Goal: Task Accomplishment & Management: Use online tool/utility

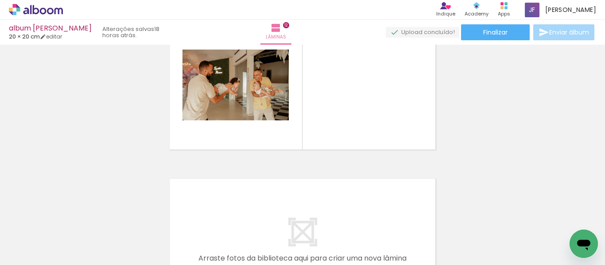
scroll to position [0, 1088]
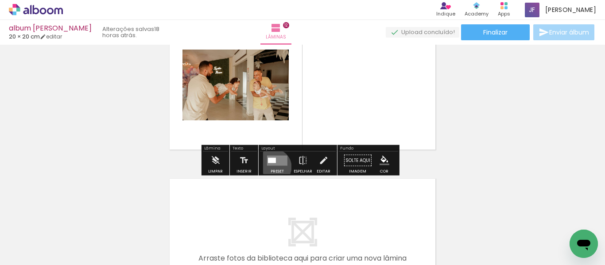
click at [271, 167] on div at bounding box center [277, 161] width 24 height 18
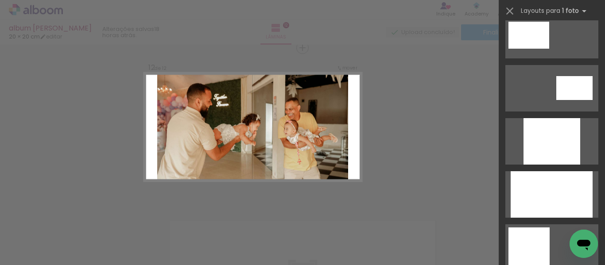
scroll to position [440, 0]
click at [532, 180] on div at bounding box center [551, 194] width 82 height 46
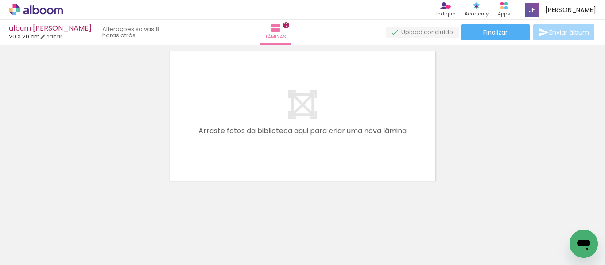
scroll to position [1930, 0]
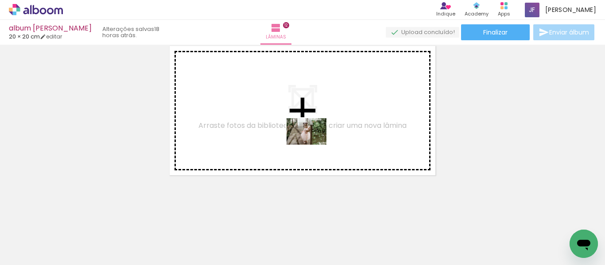
drag, startPoint x: 282, startPoint y: 244, endPoint x: 315, endPoint y: 136, distance: 112.9
click at [315, 136] on quentale-workspace at bounding box center [302, 132] width 605 height 265
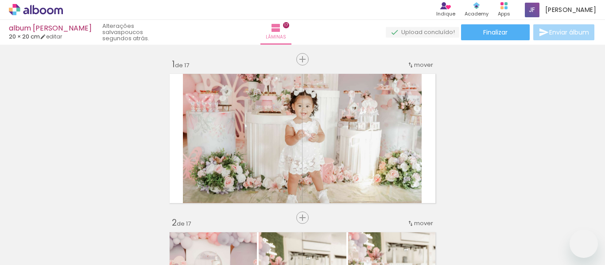
click at [0, 0] on slot at bounding box center [0, 0] width 0 height 0
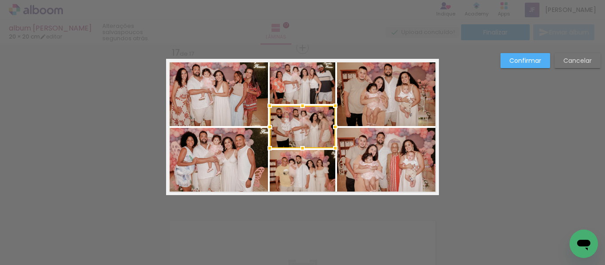
scroll to position [0, 1950]
click at [0, 0] on slot "Cancelar" at bounding box center [0, 0] width 0 height 0
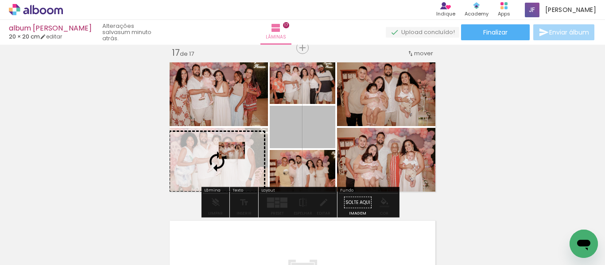
drag, startPoint x: 302, startPoint y: 130, endPoint x: 230, endPoint y: 151, distance: 75.5
click at [0, 0] on slot at bounding box center [0, 0] width 0 height 0
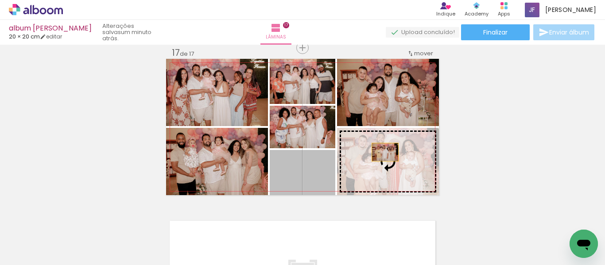
drag, startPoint x: 317, startPoint y: 172, endPoint x: 381, endPoint y: 152, distance: 66.8
click at [0, 0] on slot at bounding box center [0, 0] width 0 height 0
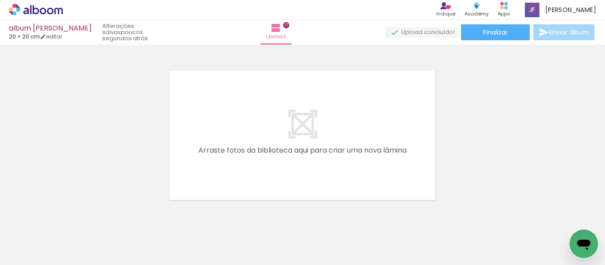
scroll to position [0, 1228]
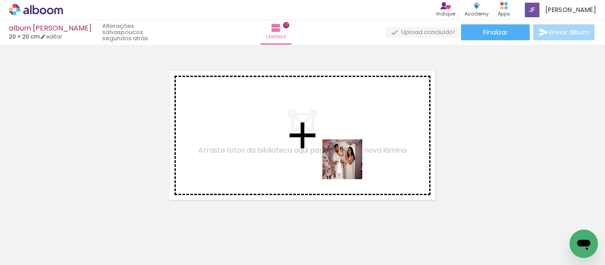
drag, startPoint x: 355, startPoint y: 244, endPoint x: 349, endPoint y: 166, distance: 78.6
click at [349, 166] on quentale-workspace at bounding box center [302, 132] width 605 height 265
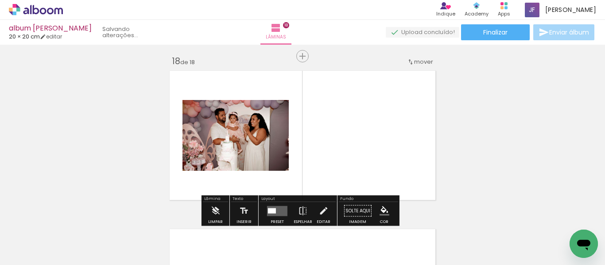
scroll to position [2706, 0]
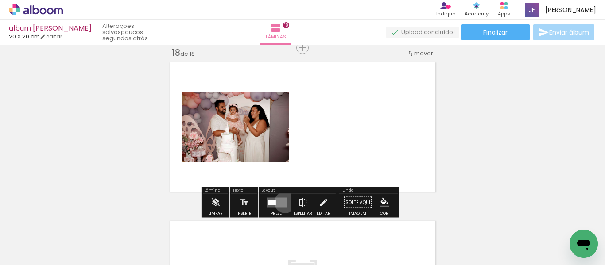
click at [283, 202] on quentale-layouter at bounding box center [277, 202] width 20 height 10
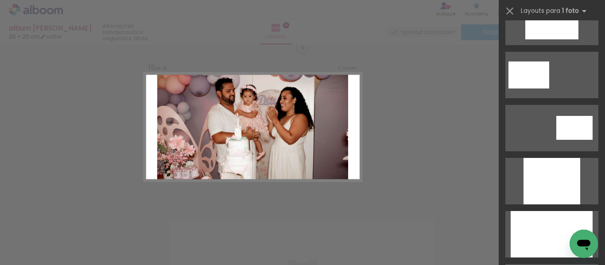
scroll to position [401, 0]
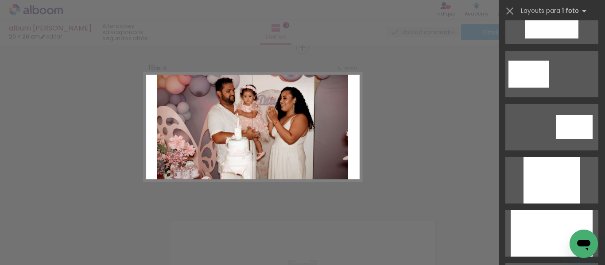
click at [535, 237] on div at bounding box center [551, 233] width 82 height 46
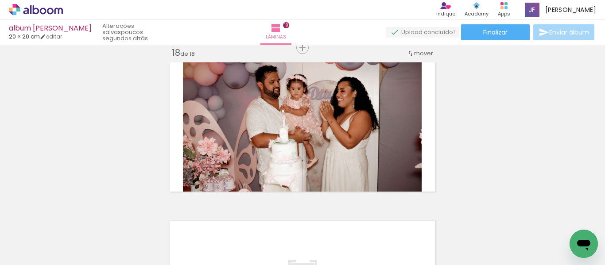
scroll to position [0, 1950]
click at [505, 35] on span "Finalizar" at bounding box center [495, 32] width 24 height 6
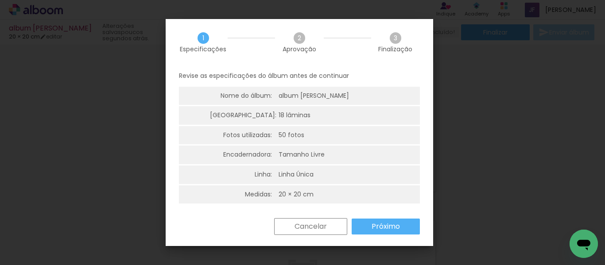
click at [0, 0] on slot "Próximo" at bounding box center [0, 0] width 0 height 0
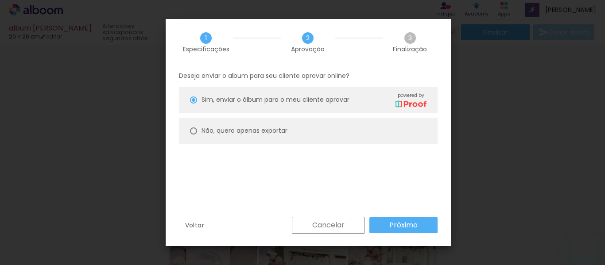
click at [366, 131] on paper-radio-button "Não, quero apenas exportar" at bounding box center [308, 131] width 259 height 27
type paper-radio-button "on"
click at [194, 131] on div at bounding box center [193, 130] width 7 height 7
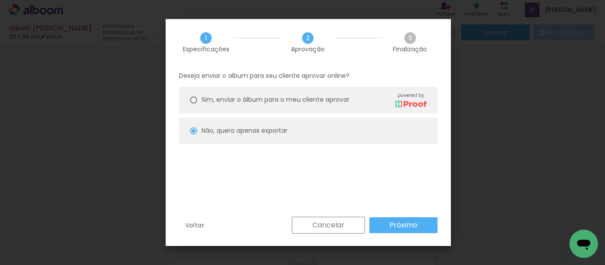
scroll to position [0, 1950]
click at [0, 0] on slot "Próximo" at bounding box center [0, 0] width 0 height 0
type input "Alta, 300 DPI"
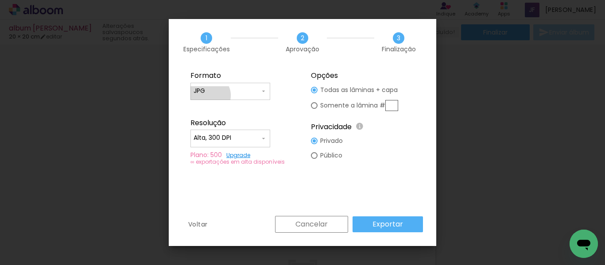
click at [208, 96] on div at bounding box center [229, 95] width 73 height 1
click at [219, 109] on paper-item "PDF" at bounding box center [230, 108] width 80 height 18
type input "PDF"
click at [229, 136] on input "Alta, 300 DPI" at bounding box center [226, 138] width 66 height 9
click at [229, 156] on paper-item "Baixa" at bounding box center [230, 155] width 80 height 18
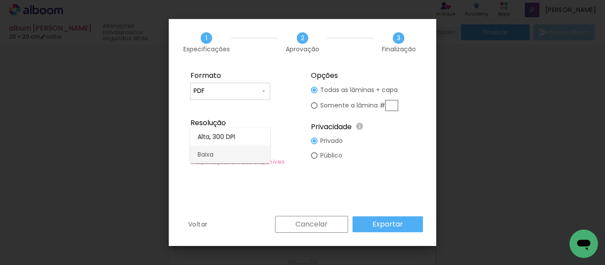
type input "Baixa"
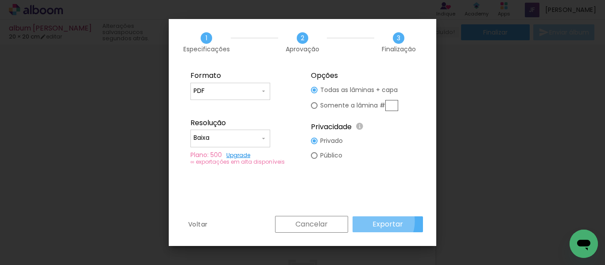
click at [0, 0] on slot "Exportar" at bounding box center [0, 0] width 0 height 0
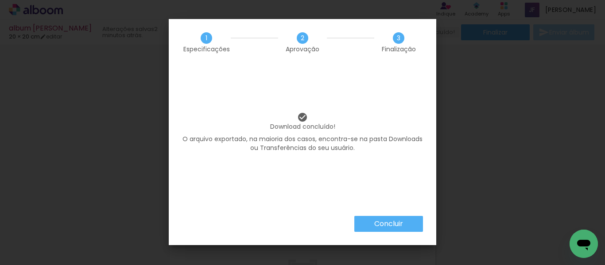
scroll to position [0, 1950]
click at [372, 219] on paper-button "Concluir" at bounding box center [388, 224] width 69 height 16
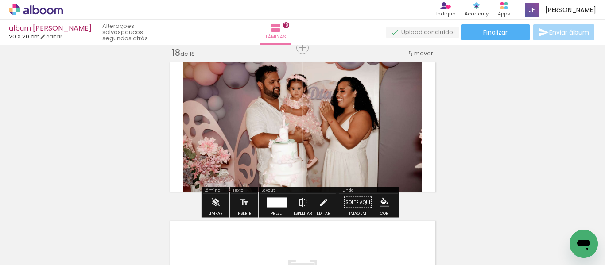
click at [52, 15] on icon at bounding box center [36, 10] width 54 height 12
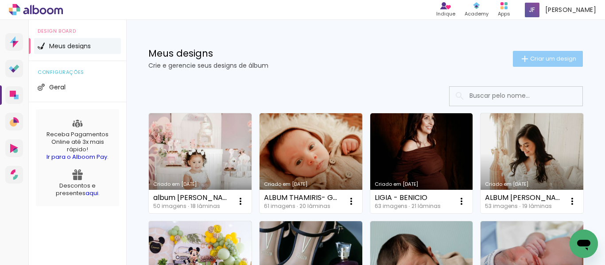
click at [537, 60] on span "Criar um design" at bounding box center [553, 59] width 46 height 6
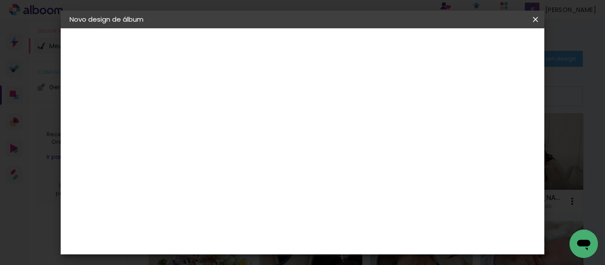
click at [214, 116] on input at bounding box center [214, 119] width 0 height 14
type input "batizado isadora"
type paper-input "batizado isadora"
click at [305, 46] on paper-button "Avançar" at bounding box center [283, 46] width 43 height 15
click at [0, 0] on slot "Tamanho Livre" at bounding box center [0, 0] width 0 height 0
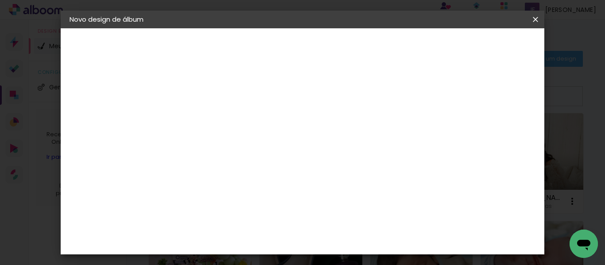
click at [380, 45] on paper-button "Avançar" at bounding box center [357, 46] width 43 height 15
click at [193, 228] on input "30" at bounding box center [186, 228] width 23 height 13
type input "15"
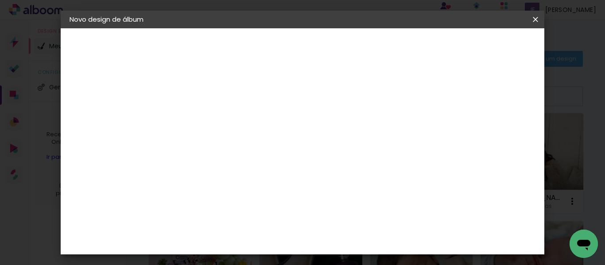
type paper-input "15"
click at [354, 178] on input "60" at bounding box center [351, 175] width 23 height 13
type input "30"
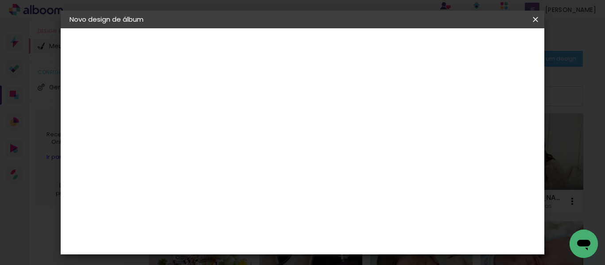
type paper-input "30"
click at [489, 40] on paper-button "Iniciar design" at bounding box center [460, 46] width 58 height 15
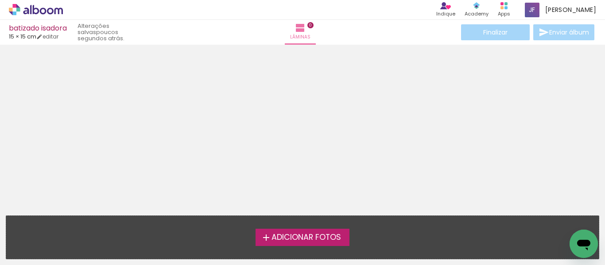
click at [288, 236] on span "Adicionar Fotos" at bounding box center [306, 238] width 70 height 8
click at [0, 0] on input "file" at bounding box center [0, 0] width 0 height 0
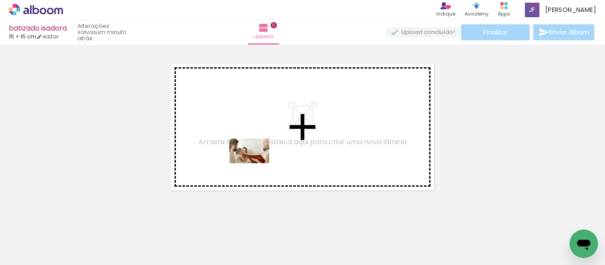
drag, startPoint x: 199, startPoint y: 245, endPoint x: 256, endPoint y: 165, distance: 97.8
click at [256, 165] on quentale-workspace at bounding box center [302, 132] width 605 height 265
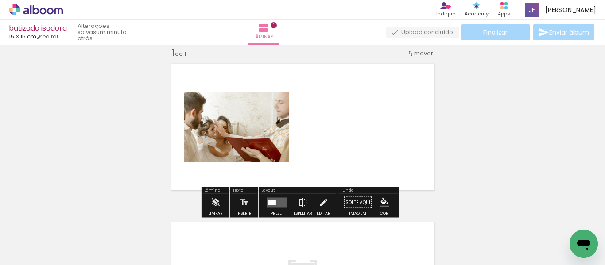
scroll to position [12, 0]
click at [274, 204] on div at bounding box center [272, 202] width 8 height 5
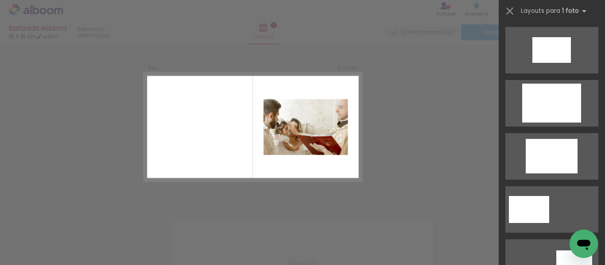
scroll to position [371, 0]
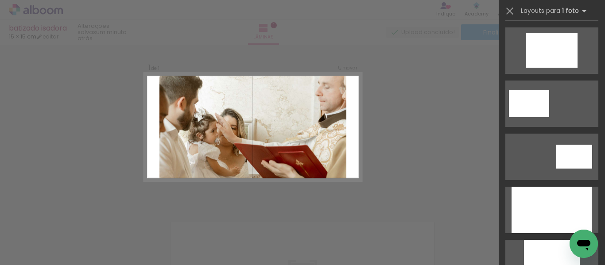
click at [533, 193] on div at bounding box center [551, 210] width 80 height 46
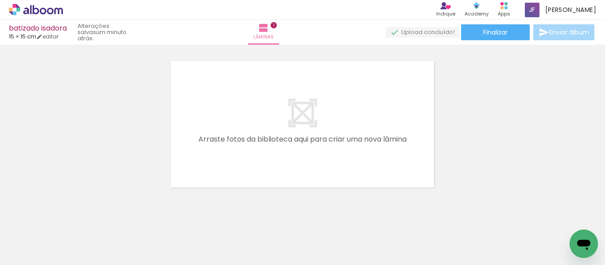
scroll to position [174, 0]
drag, startPoint x: 252, startPoint y: 233, endPoint x: 276, endPoint y: 170, distance: 67.8
click at [276, 170] on quentale-workspace at bounding box center [302, 132] width 605 height 265
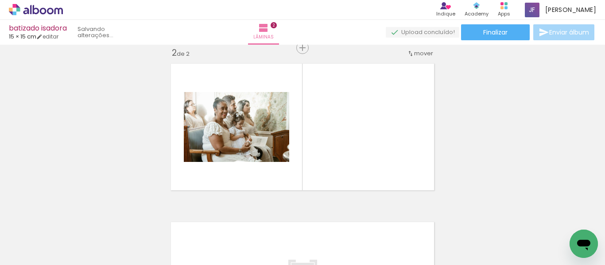
scroll to position [170, 0]
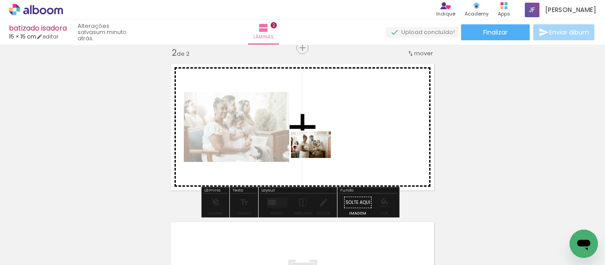
drag, startPoint x: 294, startPoint y: 244, endPoint x: 317, endPoint y: 158, distance: 89.5
click at [317, 158] on quentale-workspace at bounding box center [302, 132] width 605 height 265
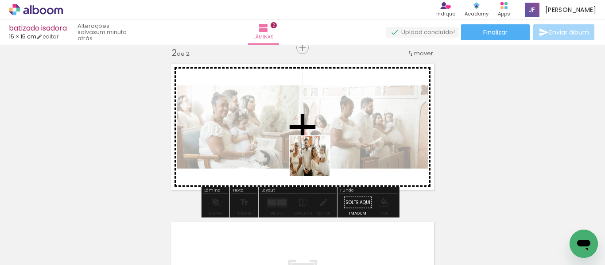
drag, startPoint x: 350, startPoint y: 247, endPoint x: 313, endPoint y: 144, distance: 110.1
click at [313, 144] on quentale-workspace at bounding box center [302, 132] width 605 height 265
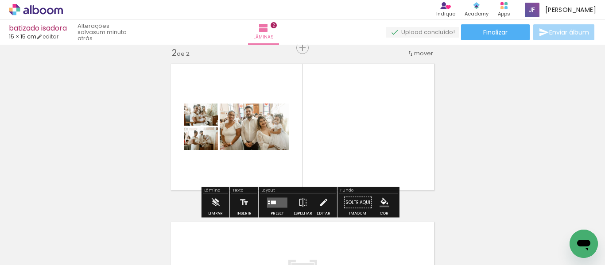
click at [274, 202] on quentale-layouter at bounding box center [277, 202] width 20 height 10
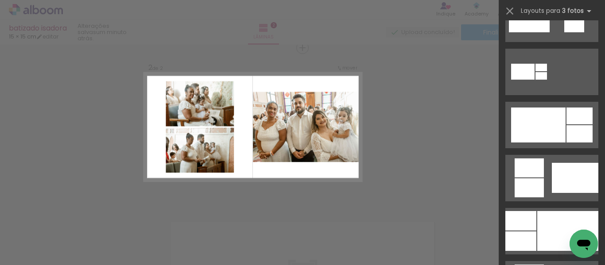
scroll to position [405, 0]
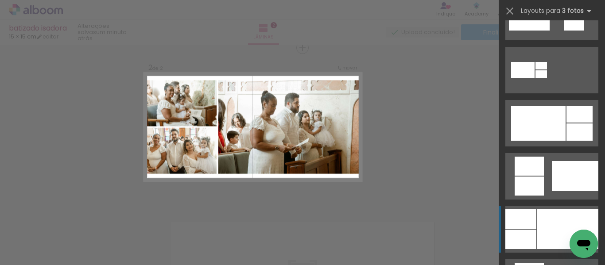
click at [538, 222] on div at bounding box center [567, 229] width 61 height 40
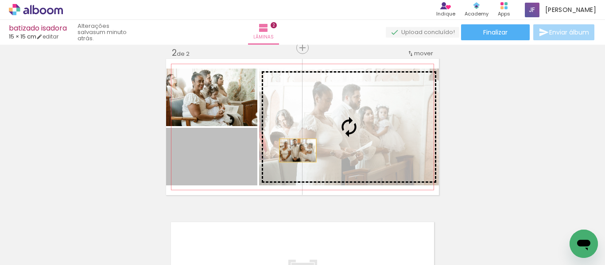
drag, startPoint x: 189, startPoint y: 167, endPoint x: 295, endPoint y: 151, distance: 107.5
click at [0, 0] on slot at bounding box center [0, 0] width 0 height 0
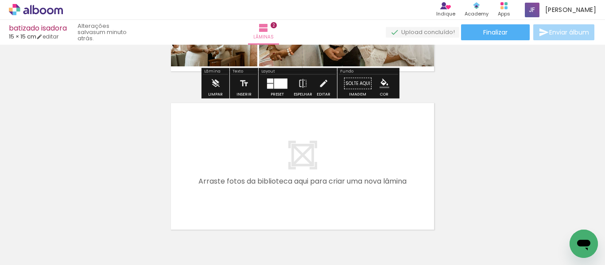
scroll to position [345, 0]
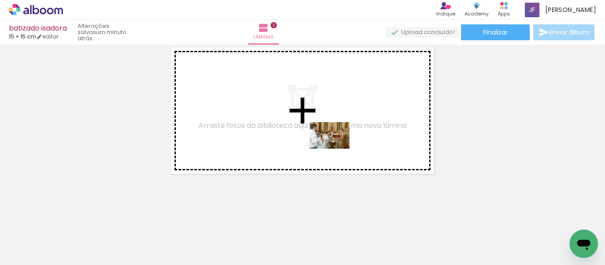
drag, startPoint x: 396, startPoint y: 241, endPoint x: 332, endPoint y: 139, distance: 120.6
click at [332, 139] on quentale-workspace at bounding box center [302, 132] width 605 height 265
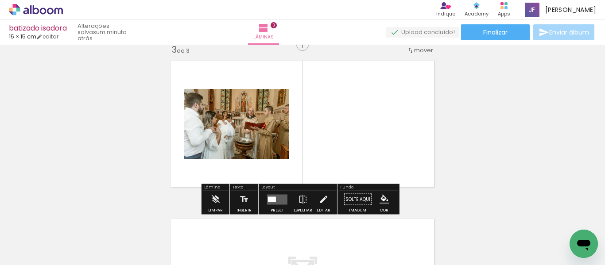
scroll to position [328, 0]
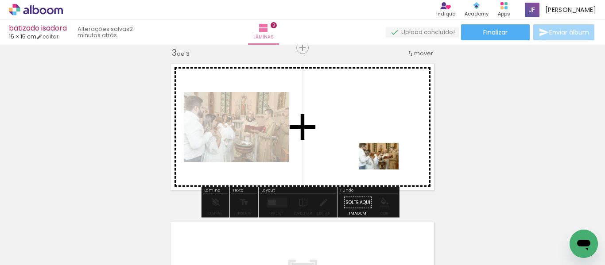
drag, startPoint x: 490, startPoint y: 239, endPoint x: 385, endPoint y: 170, distance: 125.9
click at [385, 170] on quentale-workspace at bounding box center [302, 132] width 605 height 265
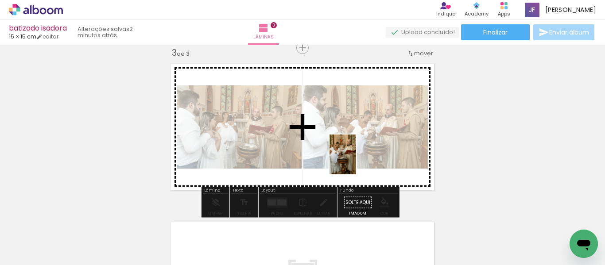
drag, startPoint x: 438, startPoint y: 245, endPoint x: 355, endPoint y: 160, distance: 119.0
click at [355, 160] on quentale-workspace at bounding box center [302, 132] width 605 height 265
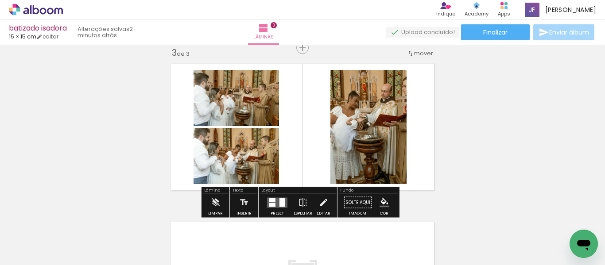
click at [281, 206] on div at bounding box center [282, 202] width 6 height 9
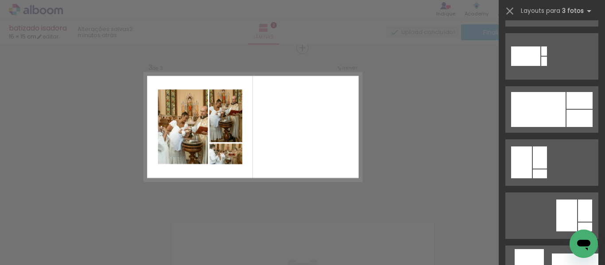
scroll to position [3606, 0]
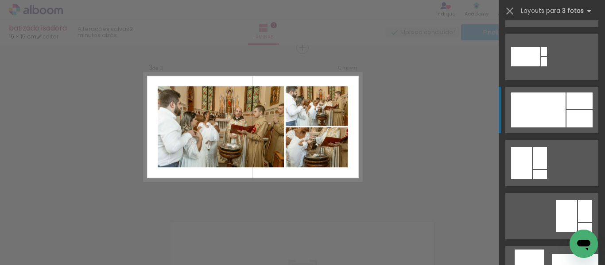
click at [543, 116] on div at bounding box center [538, 110] width 54 height 35
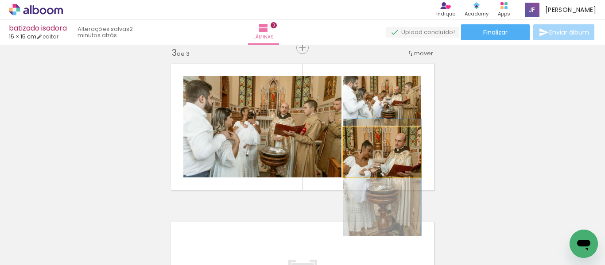
drag, startPoint x: 392, startPoint y: 152, endPoint x: 393, endPoint y: 178, distance: 25.2
click at [393, 178] on quentale-layouter at bounding box center [302, 127] width 273 height 136
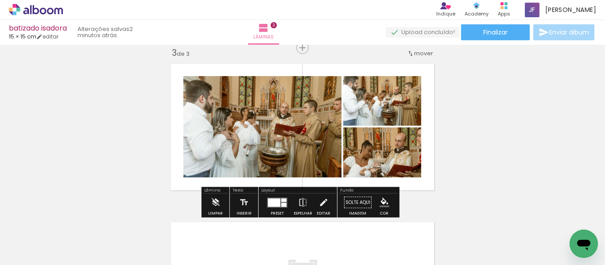
click at [281, 206] on div at bounding box center [283, 205] width 5 height 4
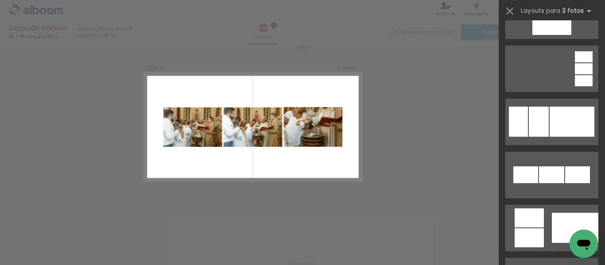
scroll to position [4126, 0]
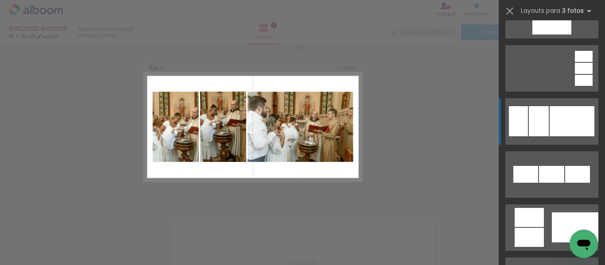
click at [529, 121] on div at bounding box center [539, 121] width 20 height 30
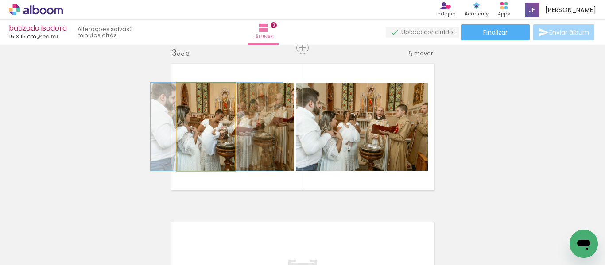
drag, startPoint x: 215, startPoint y: 142, endPoint x: 227, endPoint y: 143, distance: 12.0
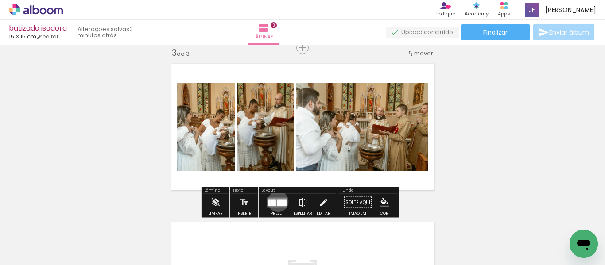
click at [277, 201] on div at bounding box center [282, 202] width 10 height 7
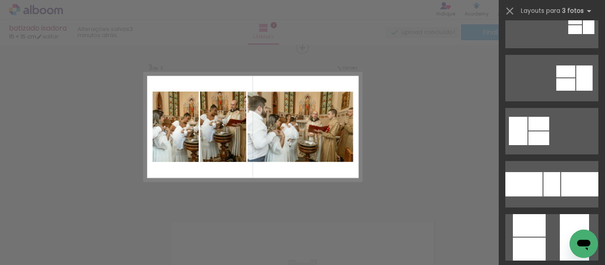
scroll to position [0, 0]
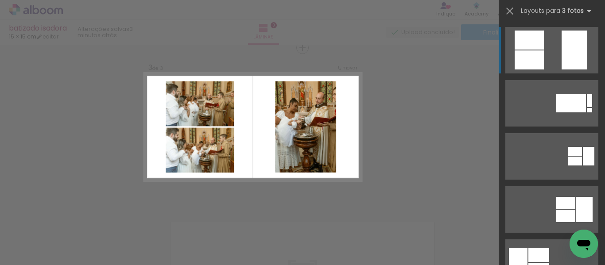
click at [552, 44] on quentale-layouter at bounding box center [551, 50] width 93 height 46
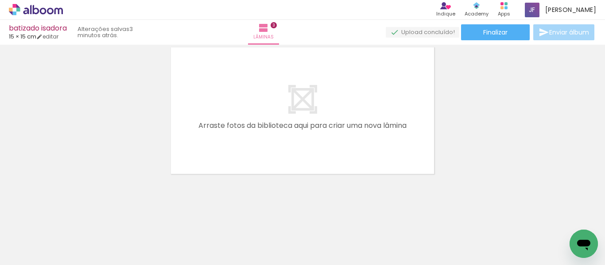
scroll to position [0, 383]
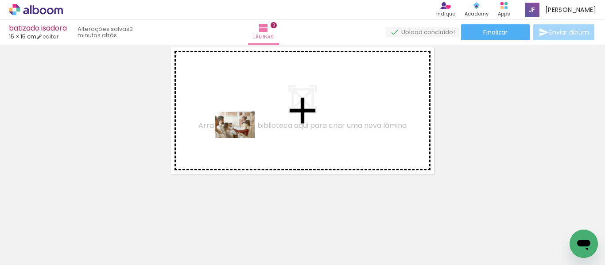
drag, startPoint x: 160, startPoint y: 236, endPoint x: 241, endPoint y: 138, distance: 127.6
click at [241, 138] on quentale-workspace at bounding box center [302, 132] width 605 height 265
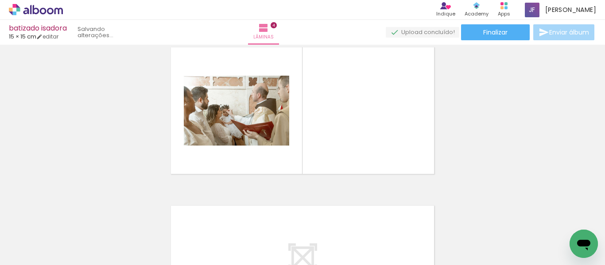
scroll to position [487, 0]
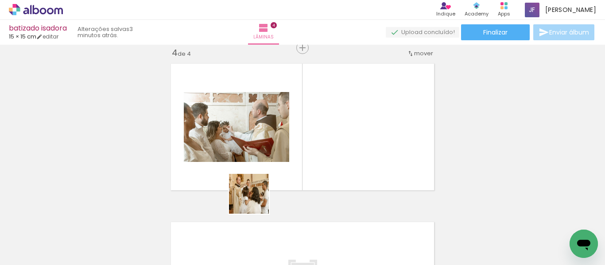
drag, startPoint x: 216, startPoint y: 233, endPoint x: 292, endPoint y: 163, distance: 102.8
click at [292, 163] on quentale-workspace at bounding box center [302, 132] width 605 height 265
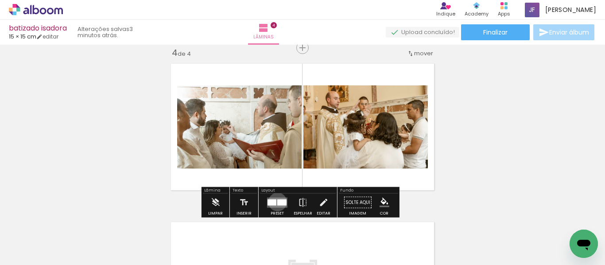
click at [277, 202] on div at bounding box center [281, 202] width 9 height 6
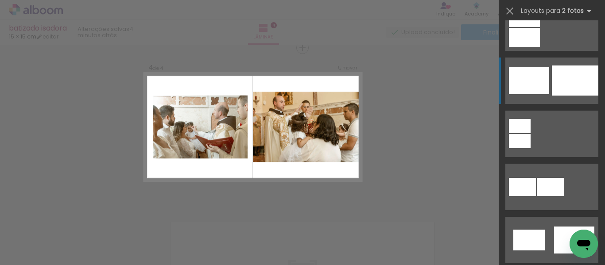
scroll to position [0, 0]
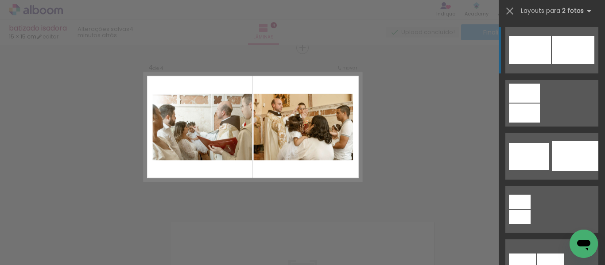
click at [552, 57] on div at bounding box center [573, 50] width 42 height 28
drag, startPoint x: 568, startPoint y: 46, endPoint x: 374, endPoint y: 85, distance: 198.2
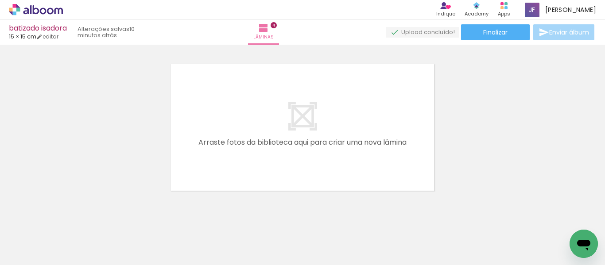
scroll to position [662, 0]
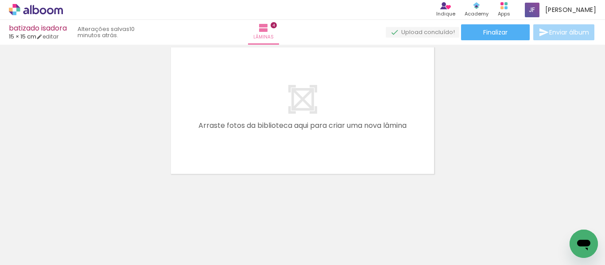
drag, startPoint x: 258, startPoint y: 241, endPoint x: 274, endPoint y: 205, distance: 39.2
click at [267, 219] on div at bounding box center [251, 236] width 37 height 40
drag, startPoint x: 256, startPoint y: 229, endPoint x: 267, endPoint y: 211, distance: 20.8
click at [261, 220] on div at bounding box center [251, 235] width 41 height 44
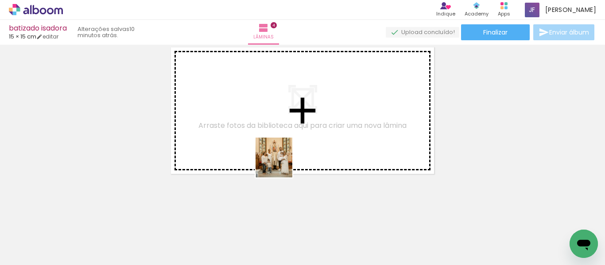
drag, startPoint x: 246, startPoint y: 227, endPoint x: 387, endPoint y: 208, distance: 142.9
click at [299, 135] on quentale-workspace at bounding box center [302, 132] width 605 height 265
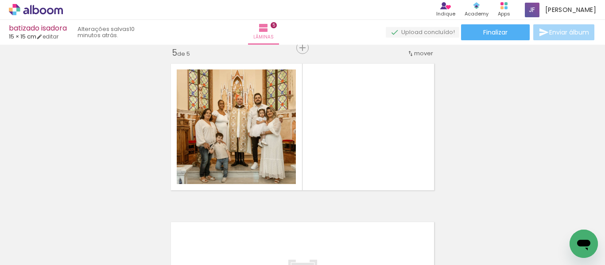
scroll to position [645, 0]
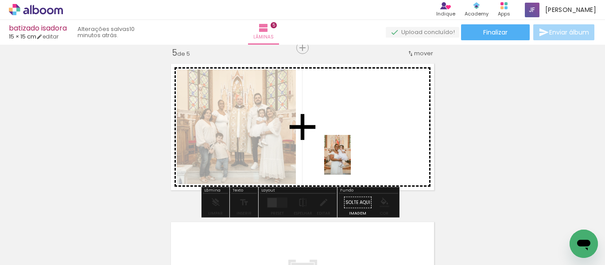
drag, startPoint x: 399, startPoint y: 238, endPoint x: 349, endPoint y: 155, distance: 96.7
click at [349, 155] on quentale-workspace at bounding box center [302, 132] width 605 height 265
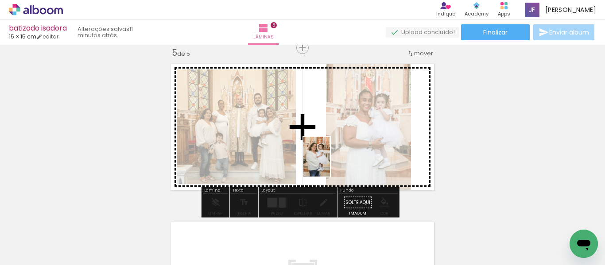
drag, startPoint x: 456, startPoint y: 244, endPoint x: 327, endPoint y: 161, distance: 154.4
click at [327, 161] on quentale-workspace at bounding box center [302, 132] width 605 height 265
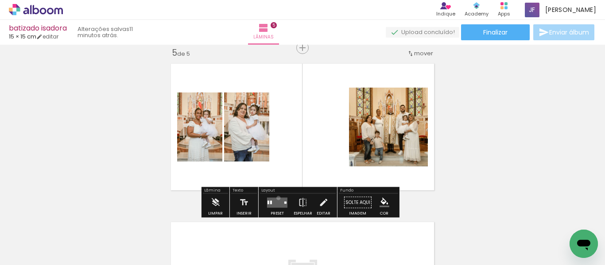
click at [276, 198] on quentale-layouter at bounding box center [277, 202] width 20 height 10
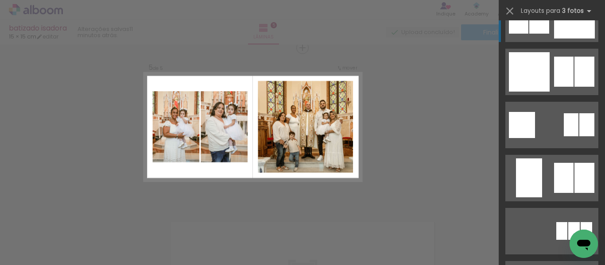
scroll to position [137, 0]
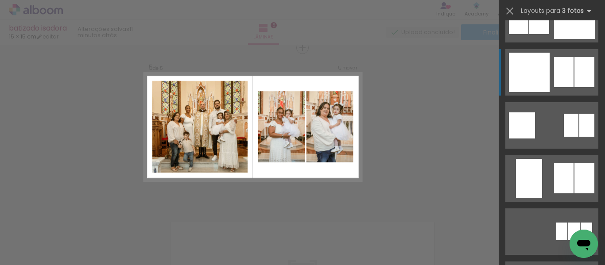
click at [527, 85] on div at bounding box center [529, 72] width 41 height 39
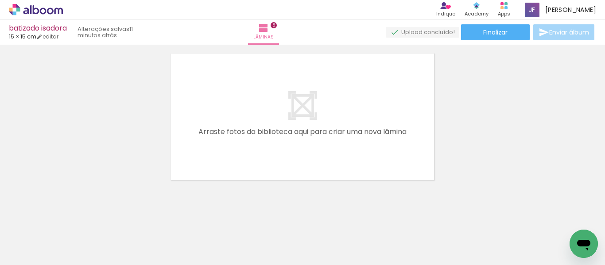
scroll to position [820, 0]
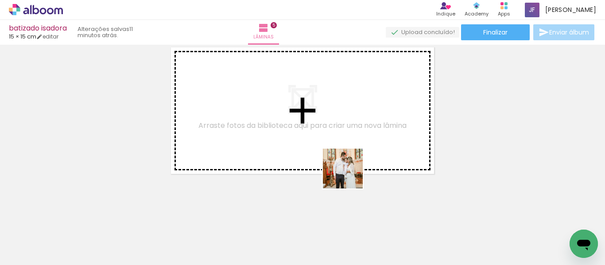
drag, startPoint x: 356, startPoint y: 238, endPoint x: 349, endPoint y: 167, distance: 70.7
click at [349, 167] on quentale-workspace at bounding box center [302, 132] width 605 height 265
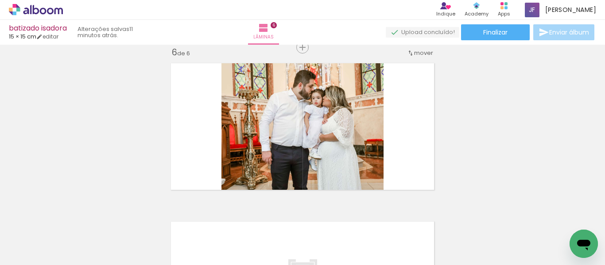
scroll to position [804, 0]
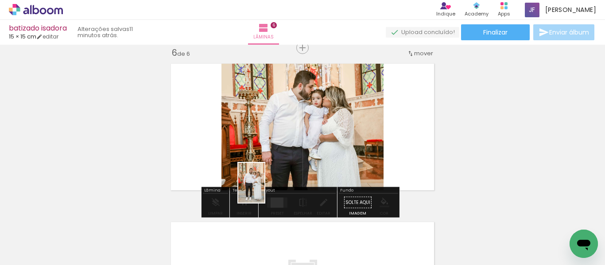
drag, startPoint x: 300, startPoint y: 243, endPoint x: 261, endPoint y: 182, distance: 72.0
click at [261, 182] on quentale-workspace at bounding box center [302, 132] width 605 height 265
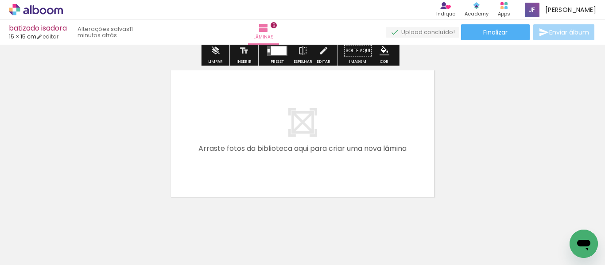
scroll to position [979, 0]
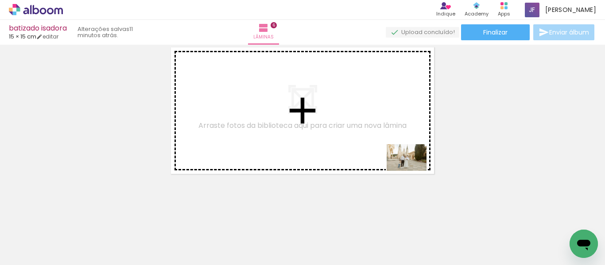
drag, startPoint x: 515, startPoint y: 244, endPoint x: 402, endPoint y: 165, distance: 138.7
click at [402, 165] on quentale-workspace at bounding box center [302, 132] width 605 height 265
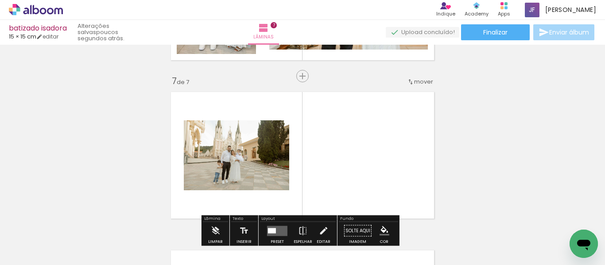
scroll to position [935, 0]
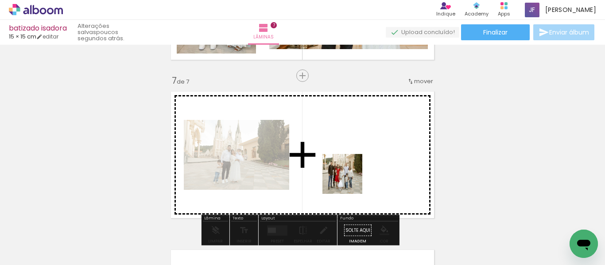
drag, startPoint x: 322, startPoint y: 236, endPoint x: 356, endPoint y: 169, distance: 75.2
click at [356, 169] on quentale-workspace at bounding box center [302, 132] width 605 height 265
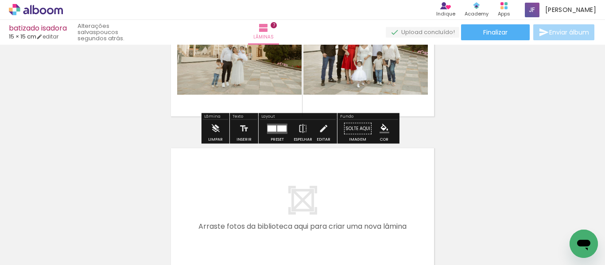
scroll to position [1037, 0]
click at [283, 126] on div at bounding box center [281, 128] width 9 height 6
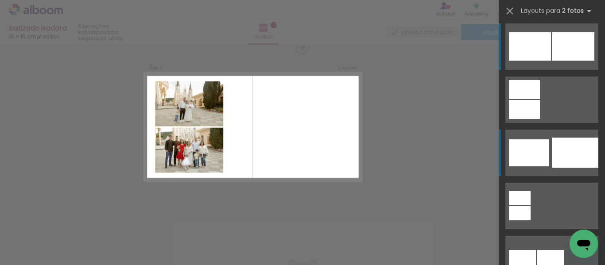
scroll to position [3, 0]
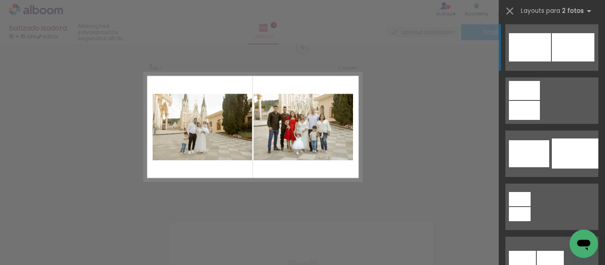
click at [539, 54] on div at bounding box center [530, 47] width 42 height 28
click at [528, 44] on div at bounding box center [530, 47] width 42 height 28
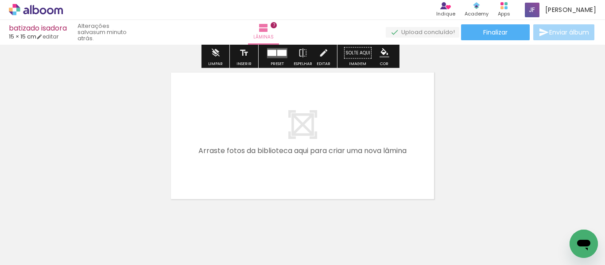
scroll to position [1113, 0]
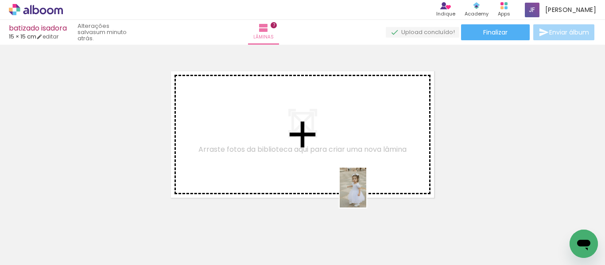
drag, startPoint x: 377, startPoint y: 241, endPoint x: 313, endPoint y: 254, distance: 65.1
click at [366, 190] on quentale-workspace at bounding box center [302, 132] width 605 height 265
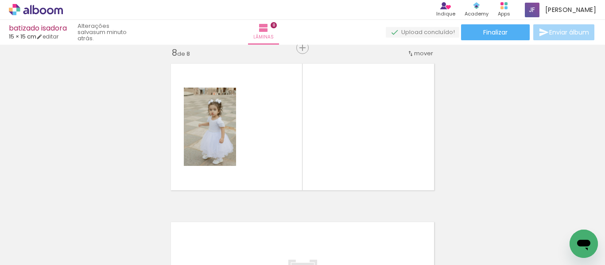
scroll to position [0, 0]
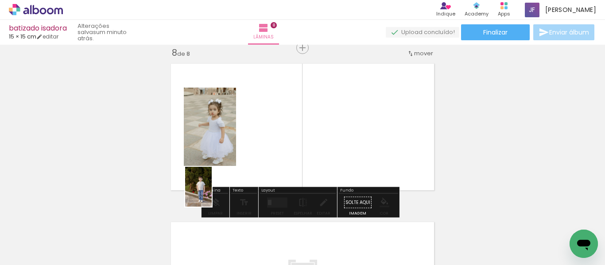
drag, startPoint x: 140, startPoint y: 247, endPoint x: 222, endPoint y: 189, distance: 101.0
click at [222, 189] on quentale-workspace at bounding box center [302, 132] width 605 height 265
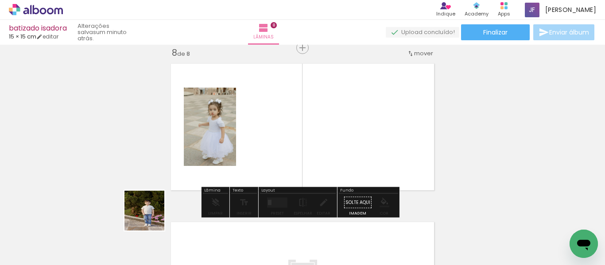
drag, startPoint x: 147, startPoint y: 223, endPoint x: 224, endPoint y: 151, distance: 104.9
click at [226, 151] on quentale-workspace at bounding box center [302, 132] width 605 height 265
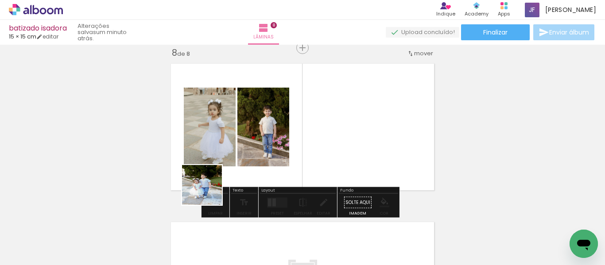
drag, startPoint x: 99, startPoint y: 233, endPoint x: 220, endPoint y: 181, distance: 132.1
click at [224, 183] on quentale-workspace at bounding box center [302, 132] width 605 height 265
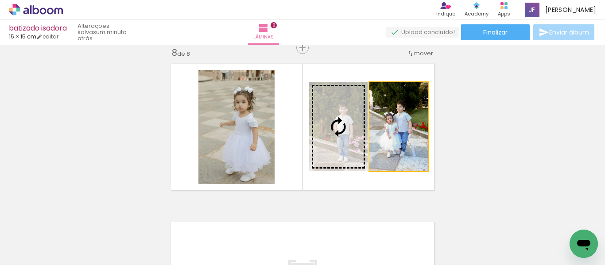
drag, startPoint x: 388, startPoint y: 143, endPoint x: 346, endPoint y: 136, distance: 42.6
click at [0, 0] on slot at bounding box center [0, 0] width 0 height 0
click at [346, 136] on quentale-photo at bounding box center [338, 126] width 58 height 89
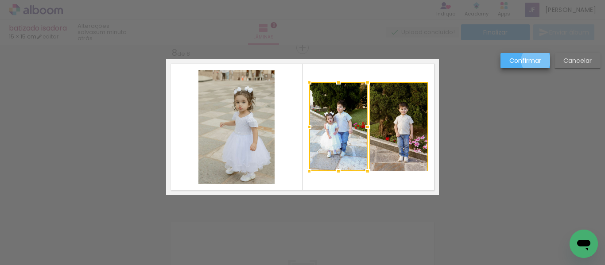
click at [0, 0] on slot "Confirmar" at bounding box center [0, 0] width 0 height 0
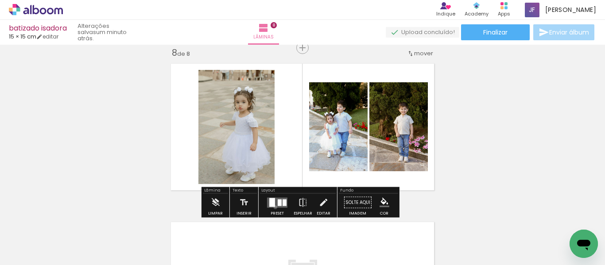
click at [273, 207] on quentale-layouter at bounding box center [277, 202] width 20 height 10
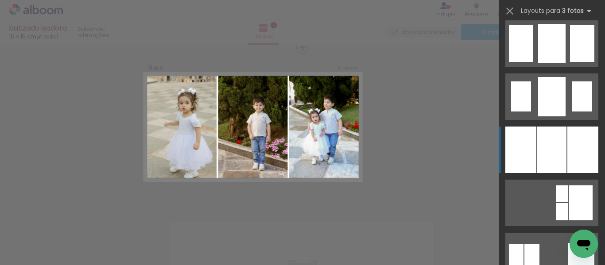
scroll to position [698, 0]
click at [525, 139] on div at bounding box center [520, 149] width 31 height 46
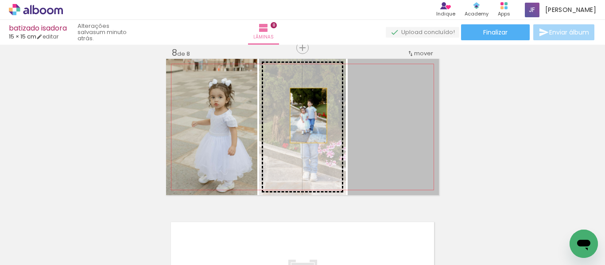
drag, startPoint x: 397, startPoint y: 129, endPoint x: 302, endPoint y: 116, distance: 95.7
click at [0, 0] on slot at bounding box center [0, 0] width 0 height 0
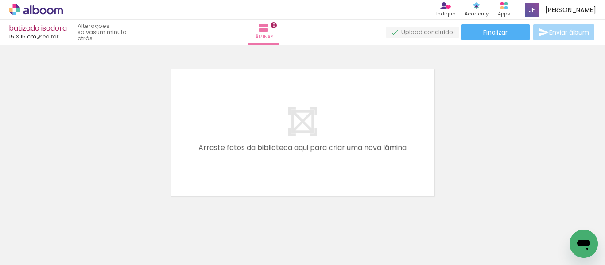
scroll to position [0, 537]
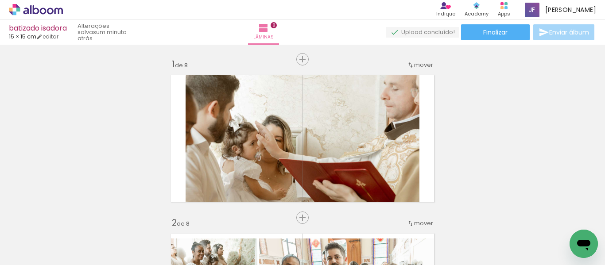
scroll to position [1274, 0]
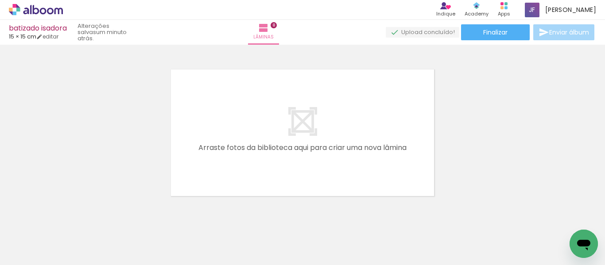
drag, startPoint x: 141, startPoint y: 226, endPoint x: 213, endPoint y: 169, distance: 92.3
click at [185, 192] on quentale-workspace at bounding box center [302, 132] width 605 height 265
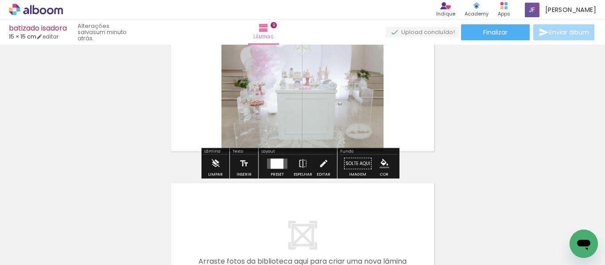
scroll to position [1320, 0]
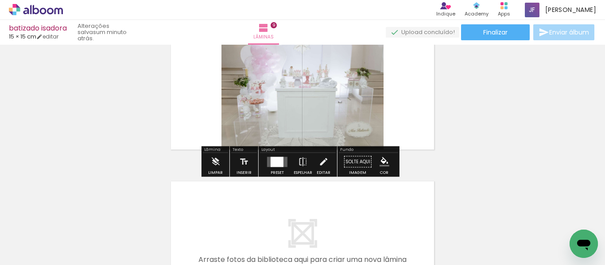
click at [273, 166] on div at bounding box center [276, 162] width 13 height 10
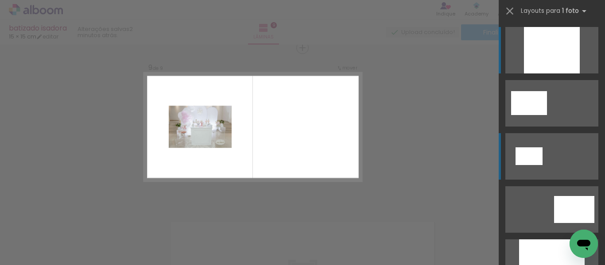
scroll to position [96, 0]
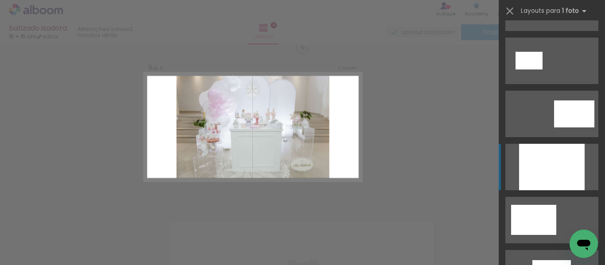
click at [556, 178] on div at bounding box center [552, 167] width 66 height 46
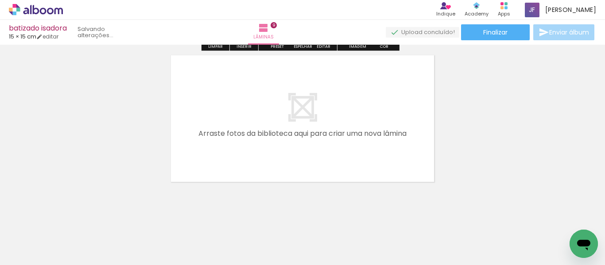
scroll to position [1454, 0]
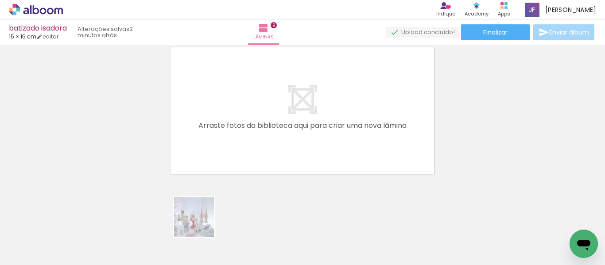
drag, startPoint x: 194, startPoint y: 234, endPoint x: 246, endPoint y: 154, distance: 95.8
click at [243, 163] on quentale-workspace at bounding box center [302, 132] width 605 height 265
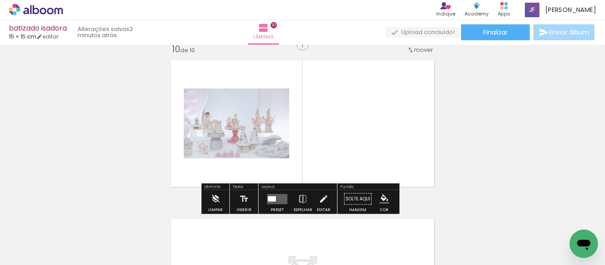
scroll to position [1438, 0]
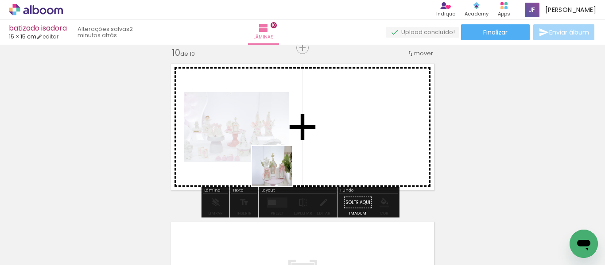
drag, startPoint x: 226, startPoint y: 230, endPoint x: 282, endPoint y: 167, distance: 84.4
click at [284, 167] on quentale-workspace at bounding box center [302, 132] width 605 height 265
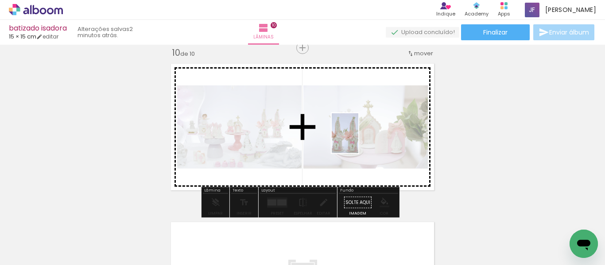
drag, startPoint x: 390, startPoint y: 239, endPoint x: 296, endPoint y: 244, distance: 94.9
click at [358, 139] on quentale-workspace at bounding box center [302, 132] width 605 height 265
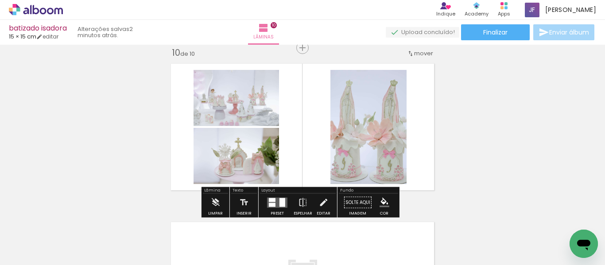
drag, startPoint x: 324, startPoint y: 239, endPoint x: 321, endPoint y: 165, distance: 74.0
click at [321, 165] on quentale-workspace at bounding box center [302, 132] width 605 height 265
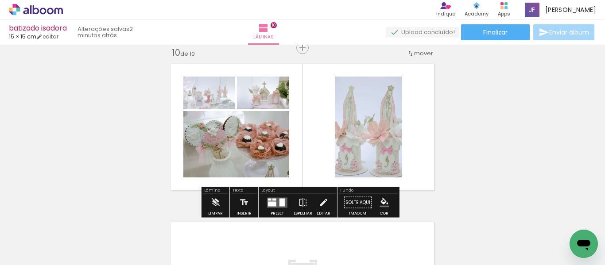
drag, startPoint x: 286, startPoint y: 242, endPoint x: 299, endPoint y: 190, distance: 53.5
click at [299, 190] on quentale-workspace at bounding box center [302, 132] width 605 height 265
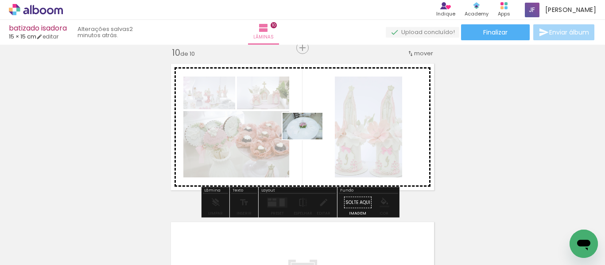
drag, startPoint x: 285, startPoint y: 232, endPoint x: 309, endPoint y: 139, distance: 96.0
click at [309, 139] on quentale-workspace at bounding box center [302, 132] width 605 height 265
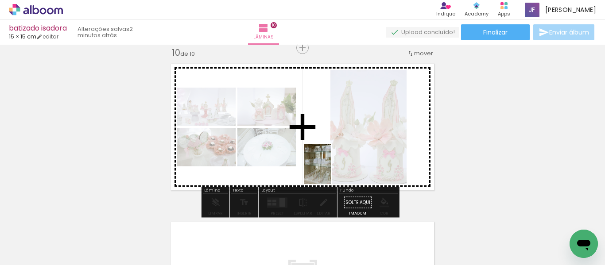
drag, startPoint x: 429, startPoint y: 244, endPoint x: 332, endPoint y: 171, distance: 121.1
click at [332, 171] on quentale-workspace at bounding box center [302, 132] width 605 height 265
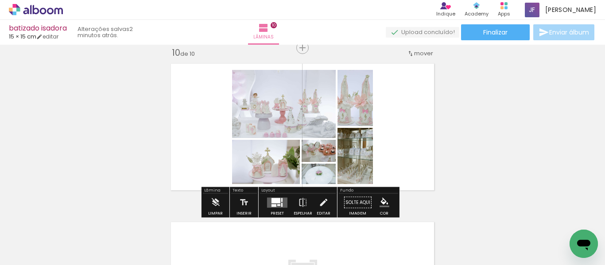
click at [272, 202] on div at bounding box center [275, 200] width 9 height 5
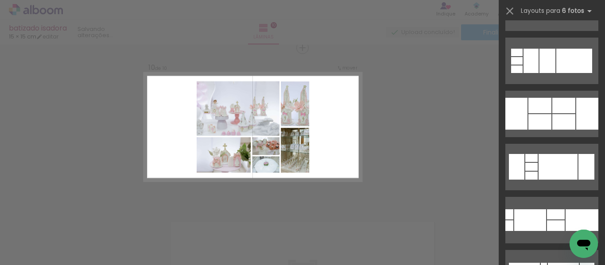
scroll to position [0, 0]
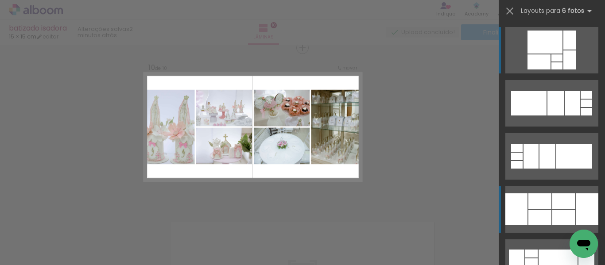
click at [552, 213] on div at bounding box center [563, 217] width 23 height 15
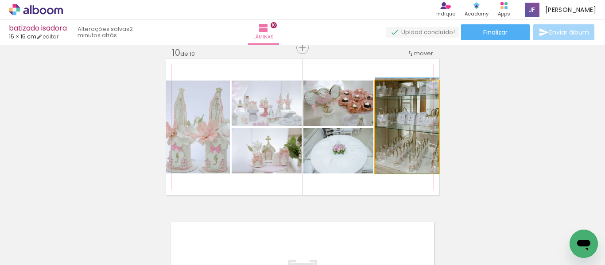
drag, startPoint x: 399, startPoint y: 153, endPoint x: 390, endPoint y: 143, distance: 13.2
click at [390, 143] on quentale-photo at bounding box center [407, 127] width 64 height 93
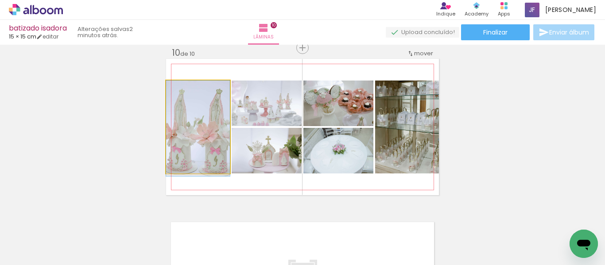
drag, startPoint x: 212, startPoint y: 139, endPoint x: 223, endPoint y: 142, distance: 10.4
drag, startPoint x: 203, startPoint y: 143, endPoint x: 224, endPoint y: 141, distance: 21.8
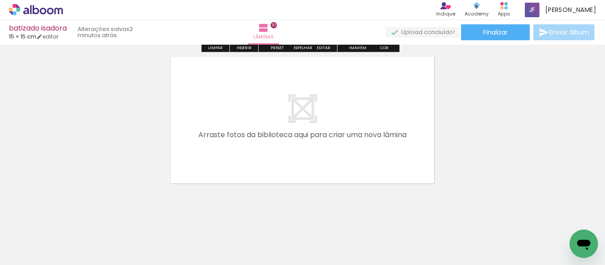
scroll to position [1613, 0]
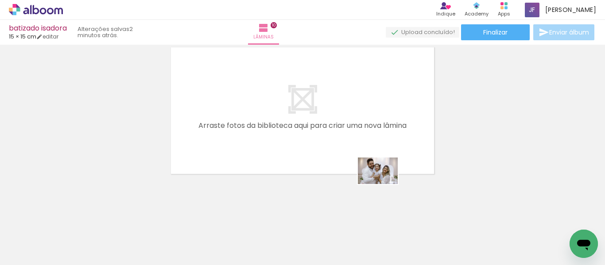
drag, startPoint x: 483, startPoint y: 240, endPoint x: 384, endPoint y: 184, distance: 113.2
click at [384, 184] on quentale-workspace at bounding box center [302, 132] width 605 height 265
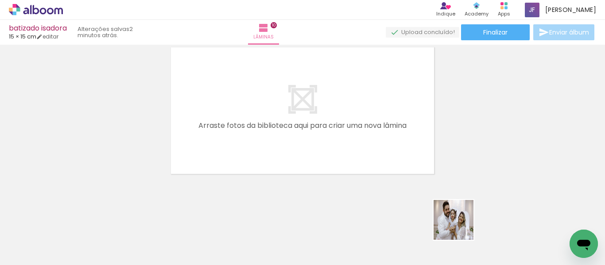
click at [460, 226] on div at bounding box center [477, 235] width 44 height 29
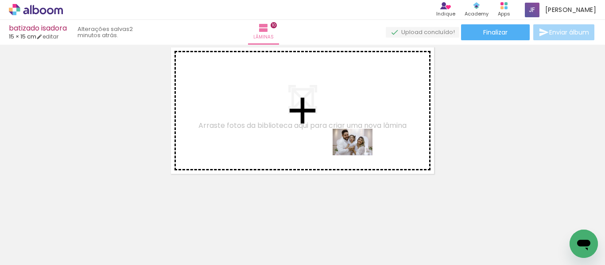
drag, startPoint x: 485, startPoint y: 243, endPoint x: 356, endPoint y: 240, distance: 128.4
click at [358, 155] on quentale-workspace at bounding box center [302, 132] width 605 height 265
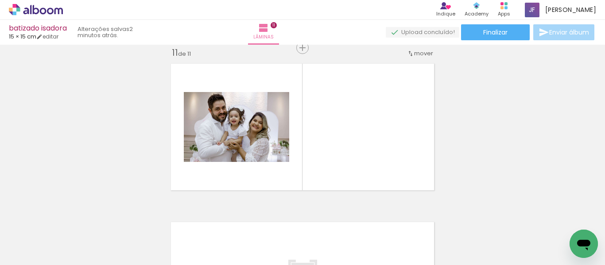
scroll to position [0, 1138]
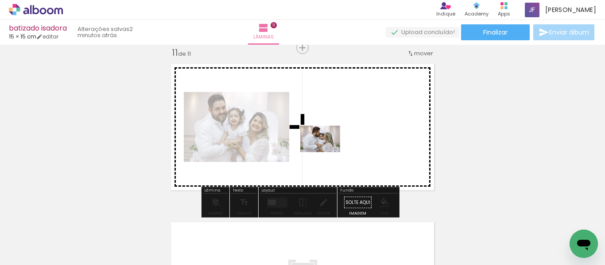
drag, startPoint x: 308, startPoint y: 232, endPoint x: 327, endPoint y: 184, distance: 52.0
click at [326, 152] on quentale-workspace at bounding box center [302, 132] width 605 height 265
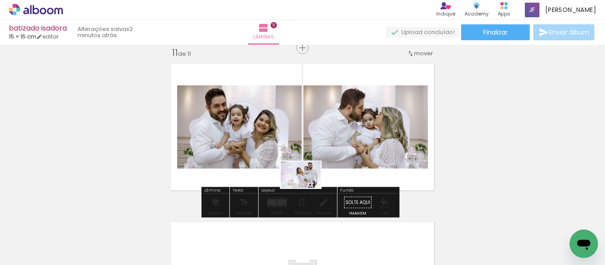
drag, startPoint x: 348, startPoint y: 247, endPoint x: 300, endPoint y: 172, distance: 89.4
click at [300, 172] on quentale-workspace at bounding box center [302, 132] width 605 height 265
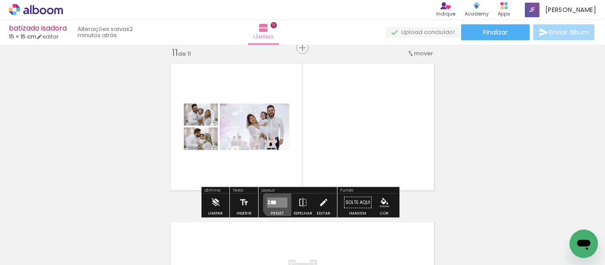
click at [278, 203] on quentale-layouter at bounding box center [277, 202] width 20 height 10
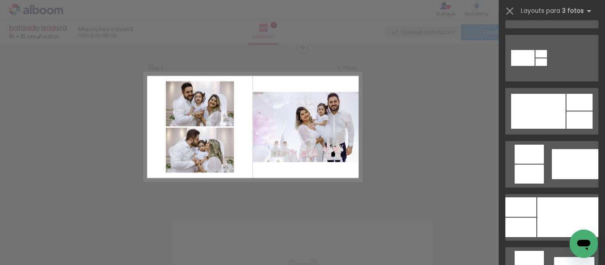
scroll to position [417, 0]
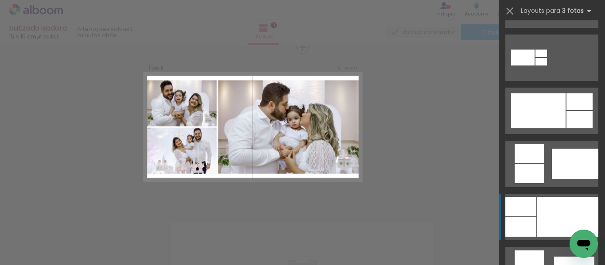
click at [516, 210] on div at bounding box center [520, 206] width 31 height 19
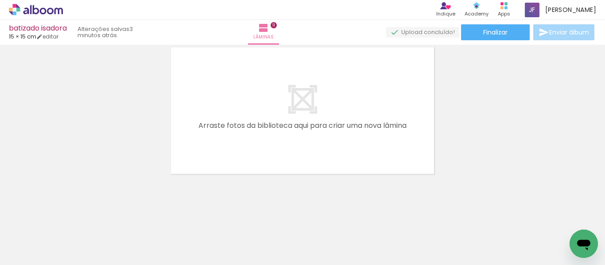
scroll to position [0, 1361]
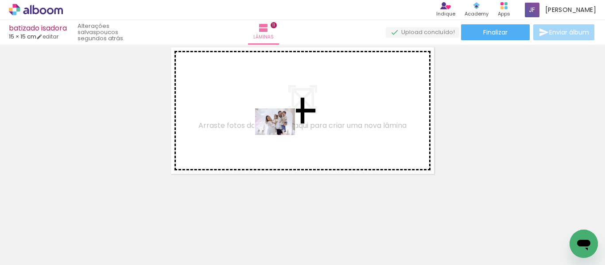
drag, startPoint x: 229, startPoint y: 247, endPoint x: 282, endPoint y: 135, distance: 123.8
click at [282, 135] on quentale-workspace at bounding box center [302, 132] width 605 height 265
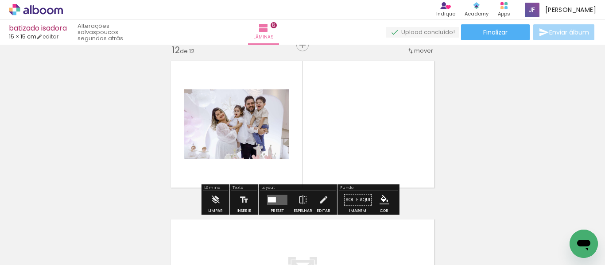
scroll to position [1755, 0]
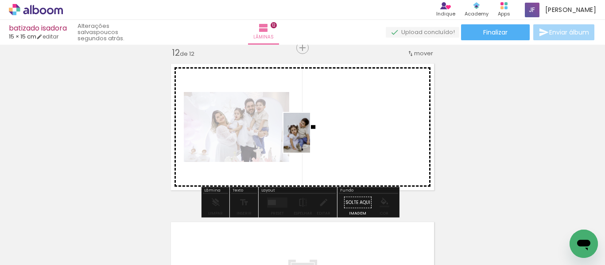
drag, startPoint x: 270, startPoint y: 239, endPoint x: 310, endPoint y: 139, distance: 107.0
click at [310, 139] on quentale-workspace at bounding box center [302, 132] width 605 height 265
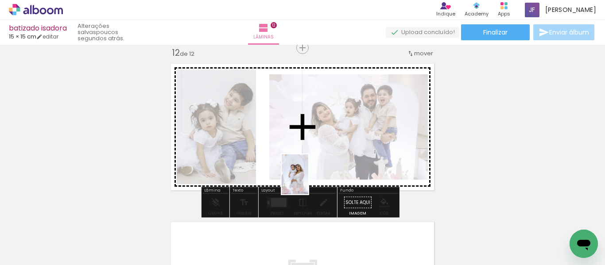
drag, startPoint x: 375, startPoint y: 247, endPoint x: 303, endPoint y: 177, distance: 100.5
click at [303, 177] on quentale-workspace at bounding box center [302, 132] width 605 height 265
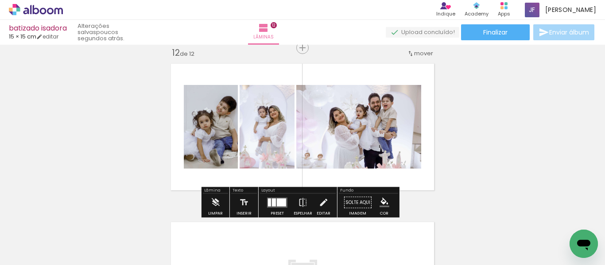
click at [282, 201] on div at bounding box center [281, 202] width 9 height 8
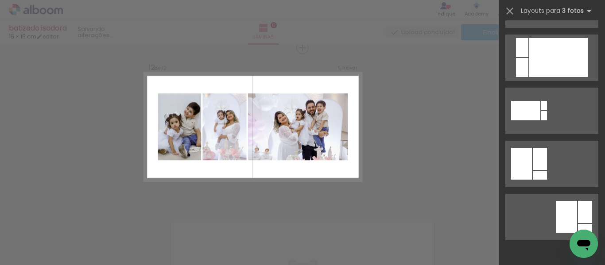
scroll to position [0, 0]
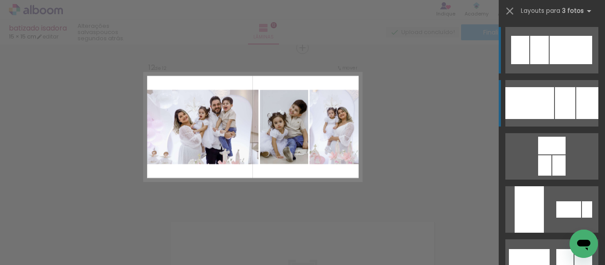
click at [541, 96] on div at bounding box center [529, 103] width 49 height 32
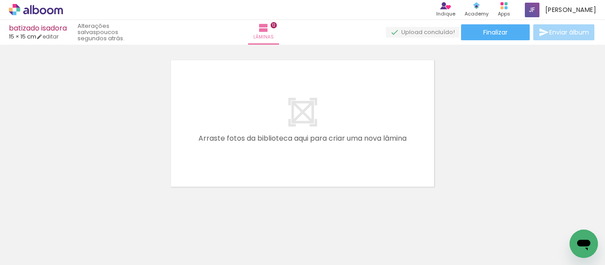
scroll to position [1930, 0]
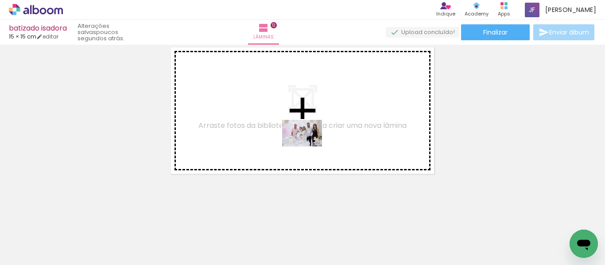
drag, startPoint x: 326, startPoint y: 241, endPoint x: 309, endPoint y: 147, distance: 96.3
click at [309, 147] on quentale-workspace at bounding box center [302, 132] width 605 height 265
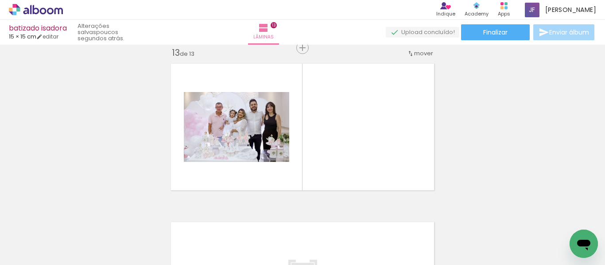
scroll to position [0, 1409]
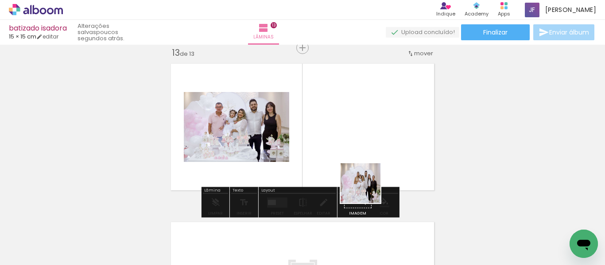
drag, startPoint x: 371, startPoint y: 240, endPoint x: 367, endPoint y: 159, distance: 80.7
click at [367, 159] on quentale-workspace at bounding box center [302, 132] width 605 height 265
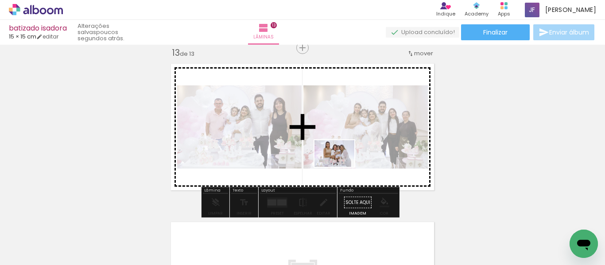
drag, startPoint x: 421, startPoint y: 247, endPoint x: 341, endPoint y: 167, distance: 113.0
click at [341, 167] on quentale-workspace at bounding box center [302, 132] width 605 height 265
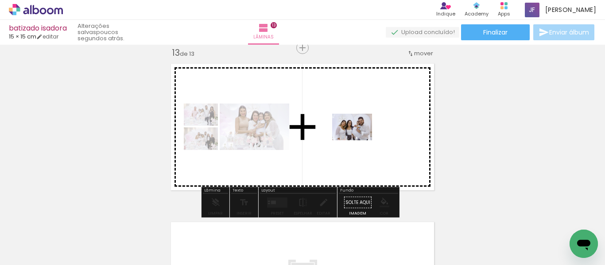
drag, startPoint x: 458, startPoint y: 239, endPoint x: 409, endPoint y: 165, distance: 88.3
click at [355, 137] on quentale-workspace at bounding box center [302, 132] width 605 height 265
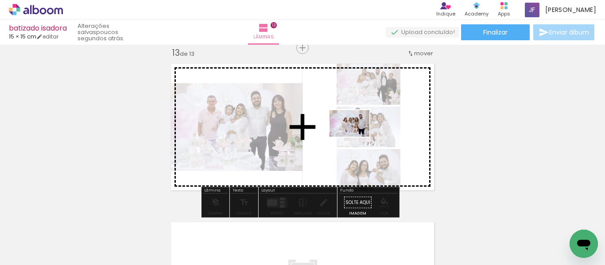
drag, startPoint x: 513, startPoint y: 241, endPoint x: 411, endPoint y: 263, distance: 103.6
click at [357, 137] on quentale-workspace at bounding box center [302, 132] width 605 height 265
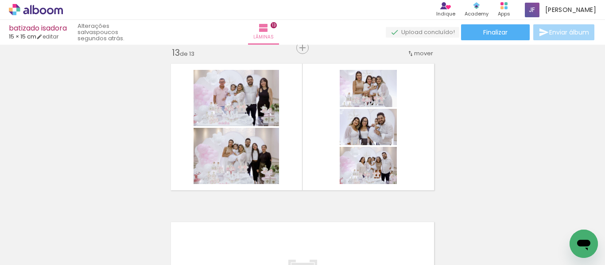
scroll to position [0, 1521]
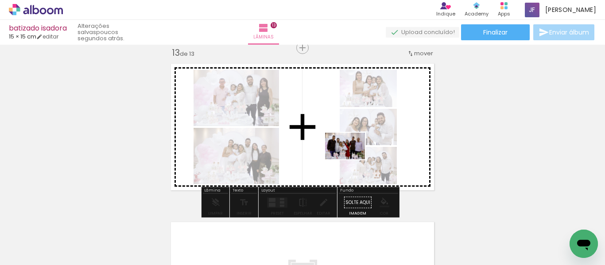
drag, startPoint x: 457, startPoint y: 244, endPoint x: 299, endPoint y: 199, distance: 164.4
click at [349, 158] on quentale-workspace at bounding box center [302, 132] width 605 height 265
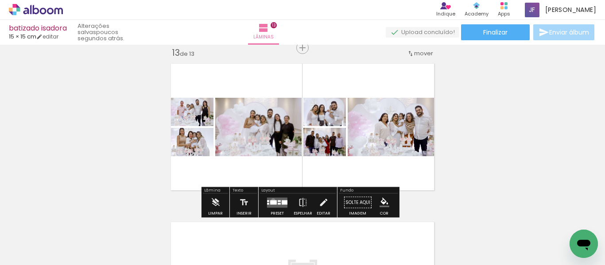
click at [271, 200] on div at bounding box center [273, 202] width 7 height 4
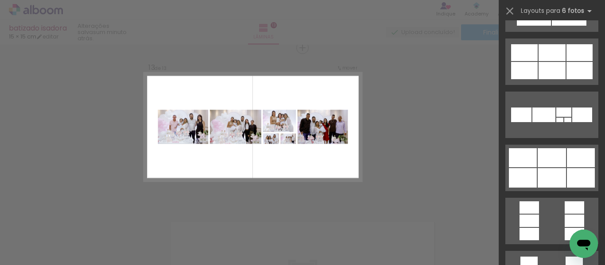
scroll to position [2165, 0]
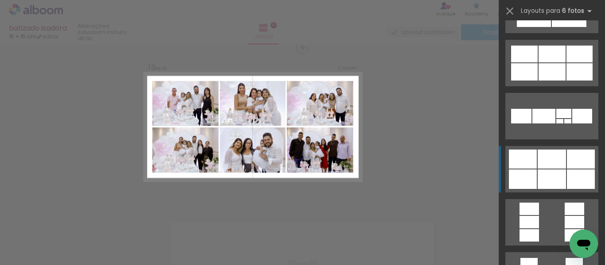
click at [526, 174] on div at bounding box center [523, 179] width 28 height 19
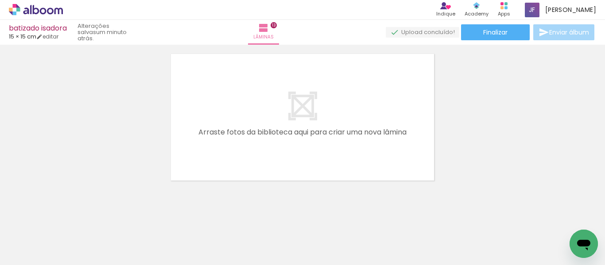
scroll to position [0, 1685]
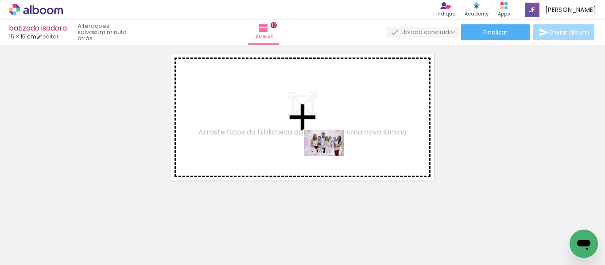
drag, startPoint x: 345, startPoint y: 239, endPoint x: 329, endPoint y: 150, distance: 90.8
click at [329, 150] on quentale-workspace at bounding box center [302, 132] width 605 height 265
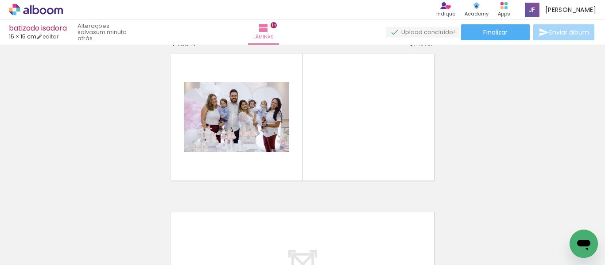
scroll to position [2072, 0]
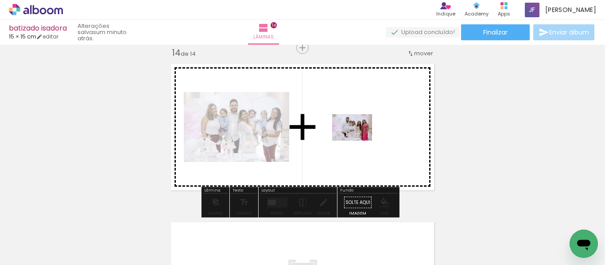
drag, startPoint x: 392, startPoint y: 245, endPoint x: 359, endPoint y: 141, distance: 109.6
click at [359, 141] on quentale-workspace at bounding box center [302, 132] width 605 height 265
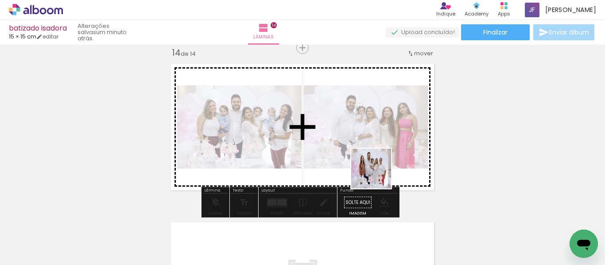
drag, startPoint x: 435, startPoint y: 236, endPoint x: 491, endPoint y: 208, distance: 62.6
click at [357, 155] on quentale-workspace at bounding box center [302, 132] width 605 height 265
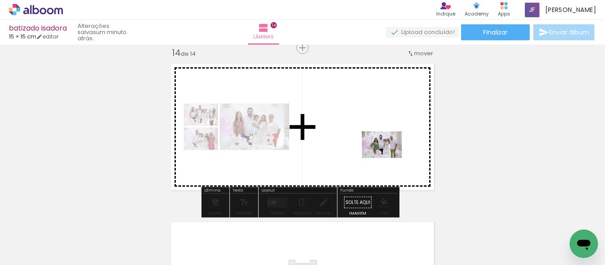
drag, startPoint x: 498, startPoint y: 241, endPoint x: 481, endPoint y: 246, distance: 17.2
click at [382, 152] on quentale-workspace at bounding box center [302, 132] width 605 height 265
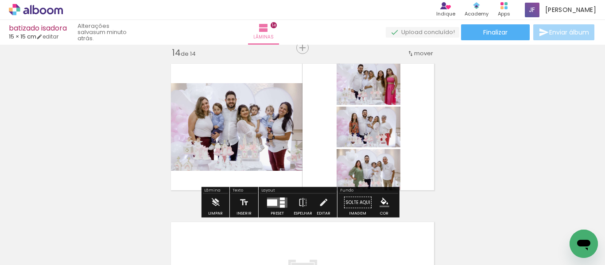
scroll to position [0, 1717]
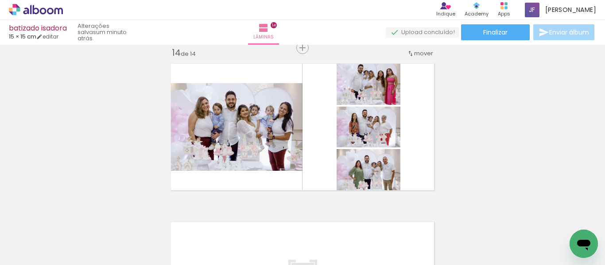
click at [547, 245] on div at bounding box center [554, 235] width 44 height 29
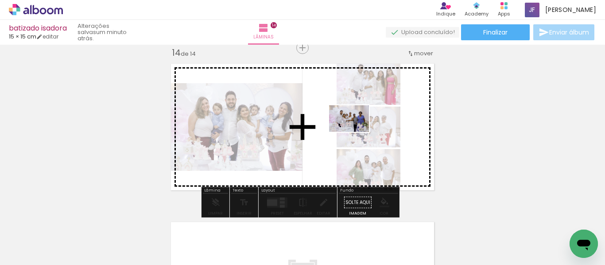
drag, startPoint x: 547, startPoint y: 245, endPoint x: 390, endPoint y: 193, distance: 165.1
click at [356, 133] on quentale-workspace at bounding box center [302, 132] width 605 height 265
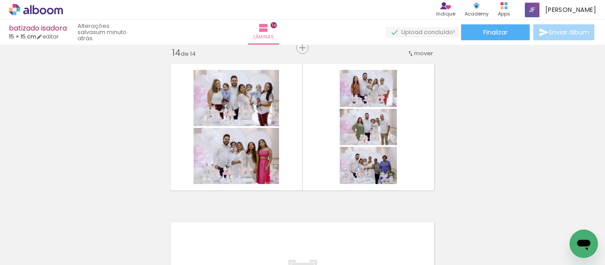
scroll to position [0, 1950]
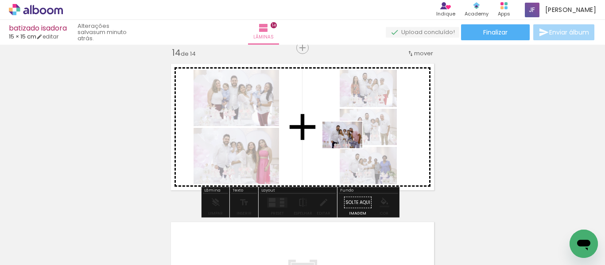
drag, startPoint x: 474, startPoint y: 245, endPoint x: 332, endPoint y: 139, distance: 177.4
click at [332, 139] on quentale-workspace at bounding box center [302, 132] width 605 height 265
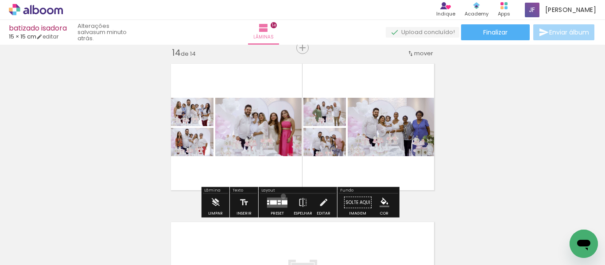
click at [281, 196] on div at bounding box center [277, 203] width 24 height 18
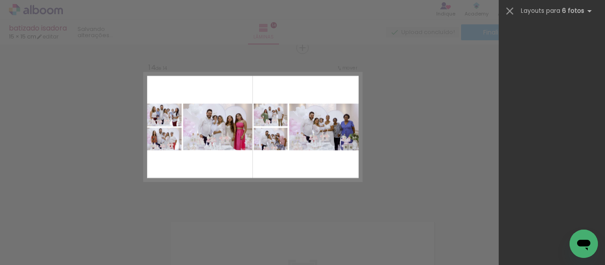
scroll to position [0, 0]
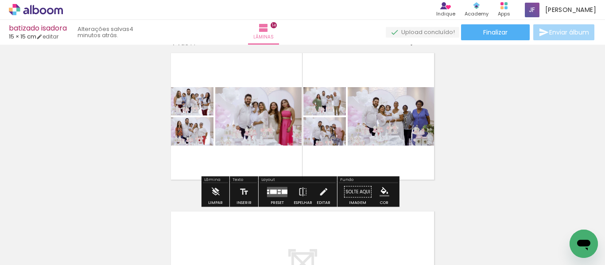
scroll to position [2084, 0]
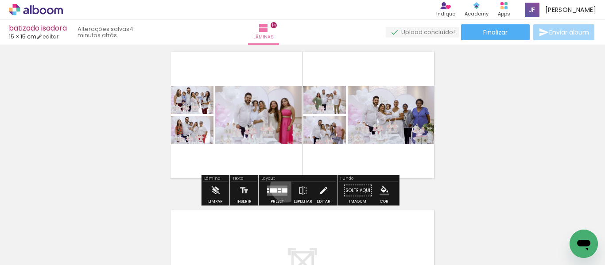
click at [284, 186] on quentale-layouter at bounding box center [277, 190] width 20 height 10
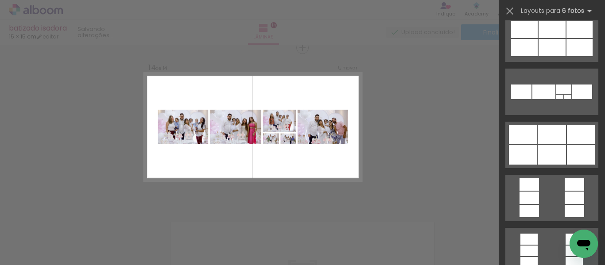
scroll to position [2190, 0]
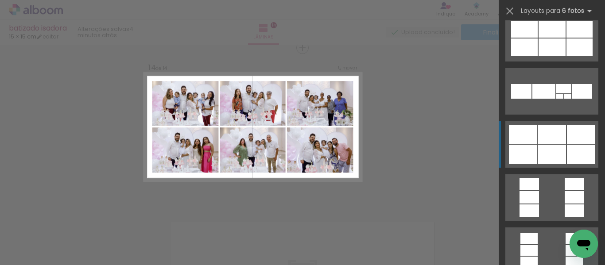
click at [562, 132] on div at bounding box center [551, 134] width 28 height 19
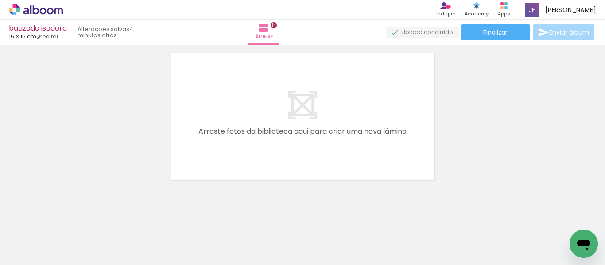
scroll to position [0, 1252]
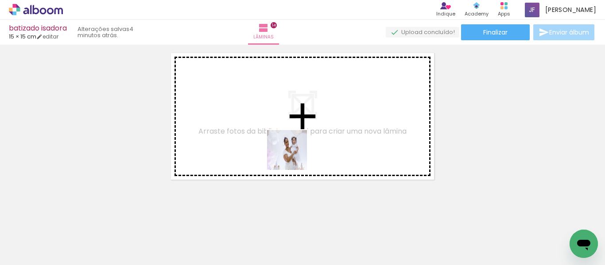
drag, startPoint x: 286, startPoint y: 230, endPoint x: 301, endPoint y: 131, distance: 100.7
click at [301, 131] on quentale-workspace at bounding box center [302, 132] width 605 height 265
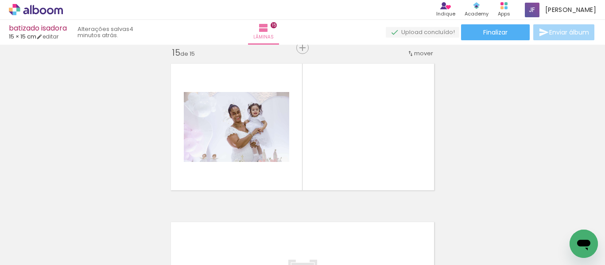
scroll to position [0, 1950]
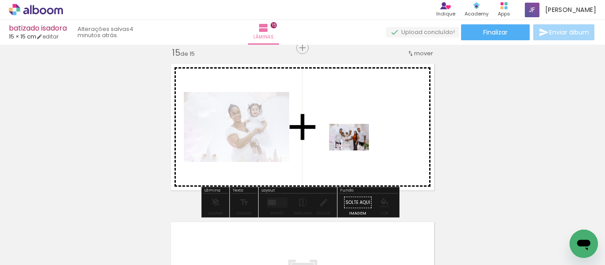
drag, startPoint x: 384, startPoint y: 241, endPoint x: 355, endPoint y: 151, distance: 95.1
click at [355, 151] on quentale-workspace at bounding box center [302, 132] width 605 height 265
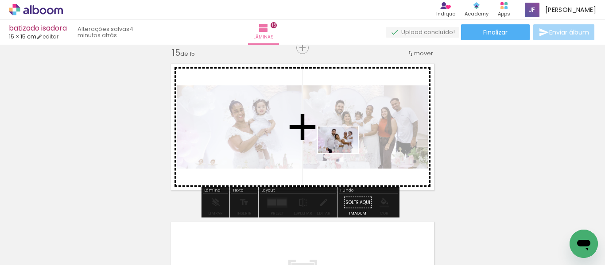
drag, startPoint x: 433, startPoint y: 248, endPoint x: 344, endPoint y: 153, distance: 129.7
click at [344, 153] on quentale-workspace at bounding box center [302, 132] width 605 height 265
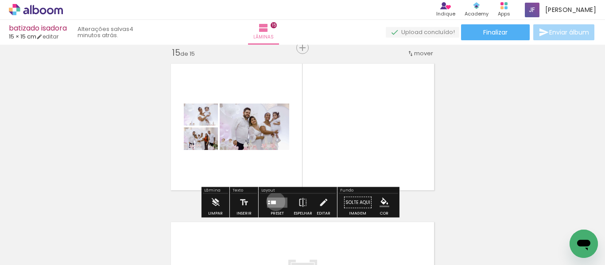
click at [274, 201] on div at bounding box center [273, 203] width 5 height 4
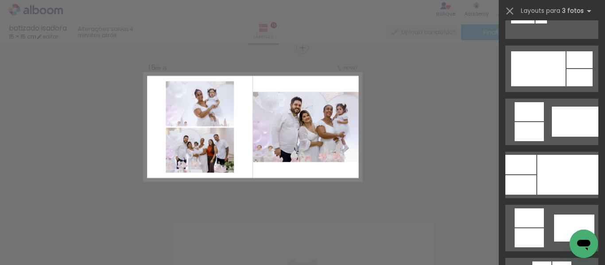
scroll to position [460, 0]
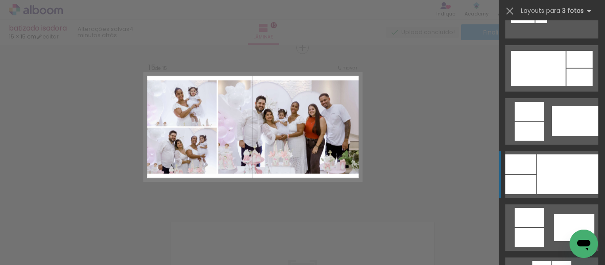
click at [551, 177] on div at bounding box center [567, 175] width 61 height 40
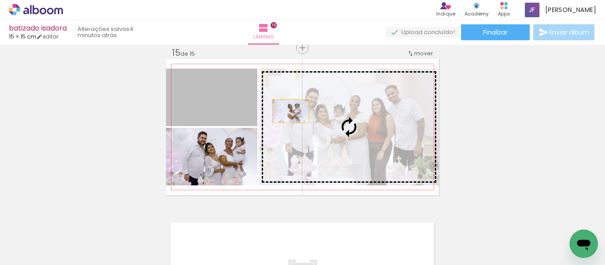
drag, startPoint x: 224, startPoint y: 97, endPoint x: 305, endPoint y: 119, distance: 84.5
click at [0, 0] on slot at bounding box center [0, 0] width 0 height 0
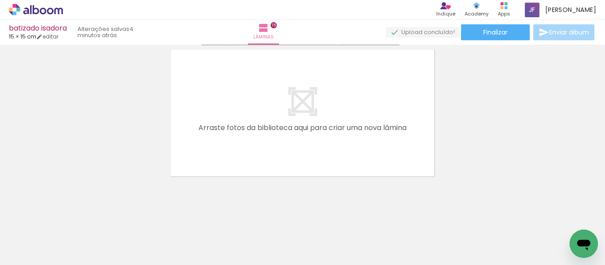
scroll to position [2405, 0]
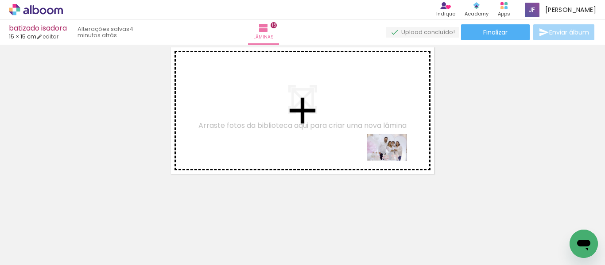
drag, startPoint x: 536, startPoint y: 240, endPoint x: 393, endPoint y: 160, distance: 163.7
click at [393, 160] on quentale-workspace at bounding box center [302, 132] width 605 height 265
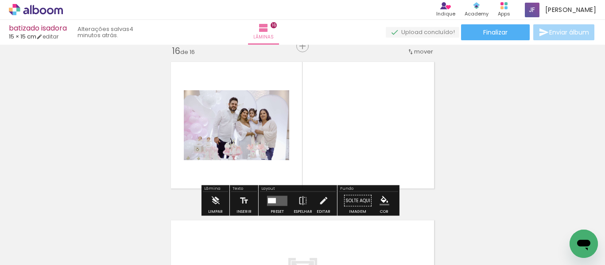
scroll to position [2389, 0]
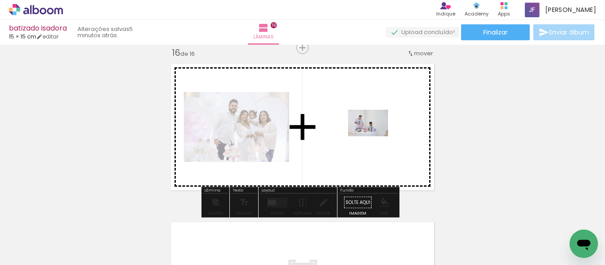
drag, startPoint x: 559, startPoint y: 234, endPoint x: 374, endPoint y: 136, distance: 208.9
click at [374, 136] on quentale-workspace at bounding box center [302, 132] width 605 height 265
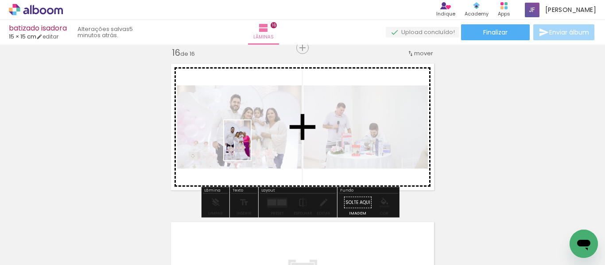
drag, startPoint x: 278, startPoint y: 239, endPoint x: 251, endPoint y: 147, distance: 95.2
click at [251, 147] on quentale-workspace at bounding box center [302, 132] width 605 height 265
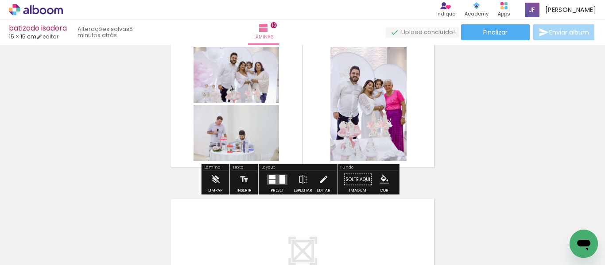
scroll to position [2412, 0]
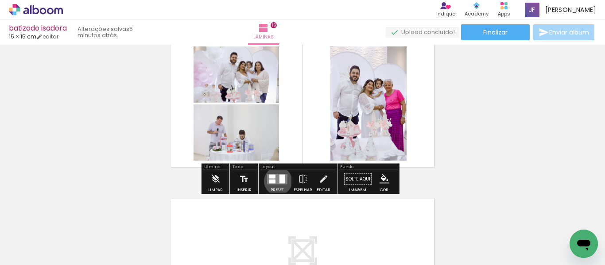
click at [276, 181] on quentale-layouter at bounding box center [277, 179] width 20 height 10
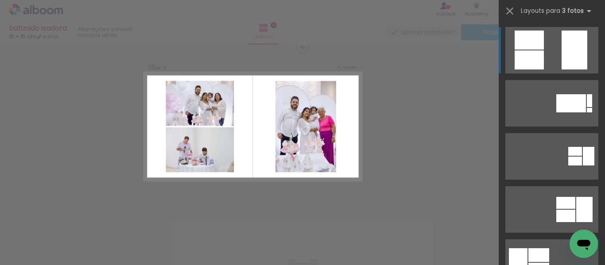
scroll to position [2389, 0]
drag, startPoint x: 526, startPoint y: 45, endPoint x: 407, endPoint y: 38, distance: 119.3
click at [407, 38] on div at bounding box center [302, 22] width 605 height 45
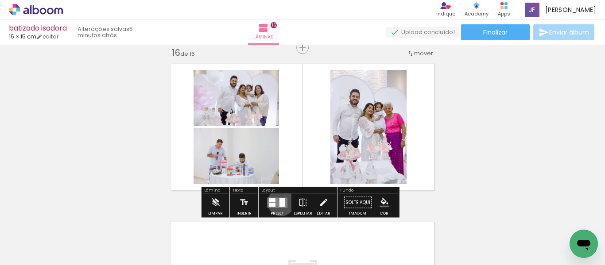
click at [279, 202] on div at bounding box center [282, 202] width 6 height 9
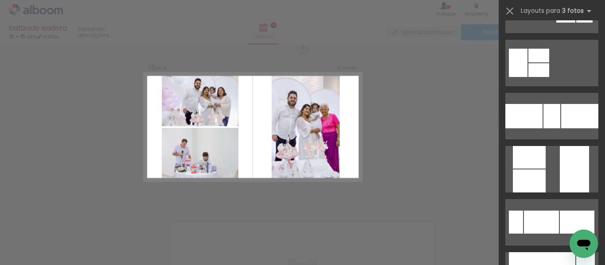
scroll to position [251, 0]
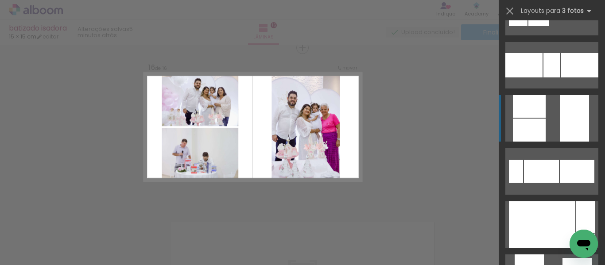
drag, startPoint x: 534, startPoint y: 104, endPoint x: 548, endPoint y: 104, distance: 14.2
click at [548, 104] on quentale-layouter at bounding box center [551, 118] width 93 height 46
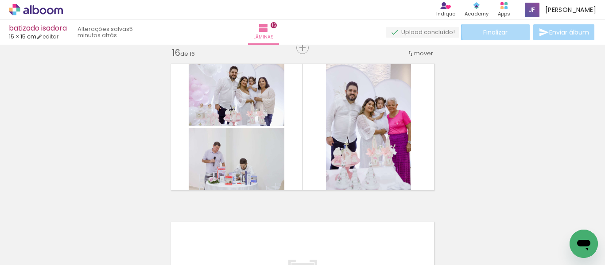
click at [494, 31] on span "Finalizar" at bounding box center [495, 32] width 24 height 6
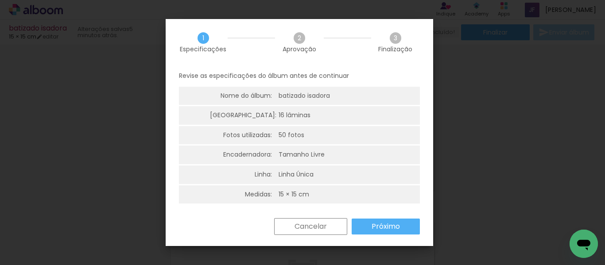
click at [0, 0] on slot "Próximo" at bounding box center [0, 0] width 0 height 0
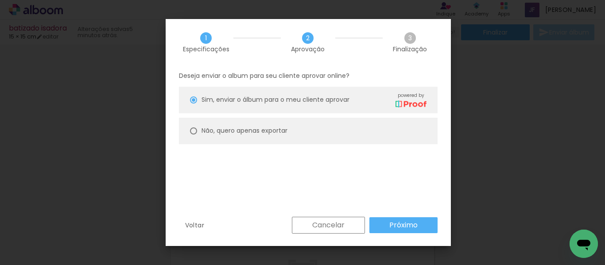
click at [328, 133] on paper-radio-button "Não, quero apenas exportar" at bounding box center [308, 131] width 259 height 27
type paper-radio-button "on"
click at [0, 0] on slot "Próximo" at bounding box center [0, 0] width 0 height 0
type input "Alta, 300 DPI"
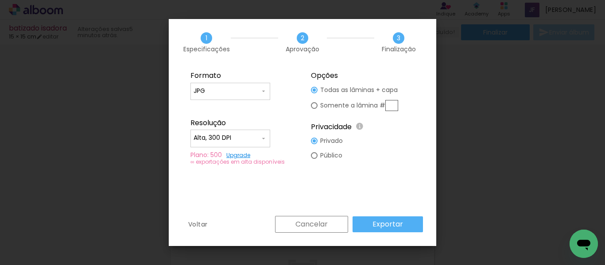
click at [0, 0] on input "JPG" at bounding box center [0, 0] width 0 height 0
click at [0, 0] on paper-item "PDF" at bounding box center [0, 0] width 0 height 0
type input "PDF"
click at [0, 0] on iron-icon at bounding box center [0, 0] width 0 height 0
click at [0, 0] on paper-item "Baixa" at bounding box center [0, 0] width 0 height 0
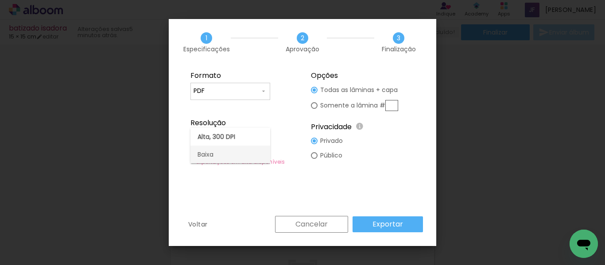
type input "Baixa"
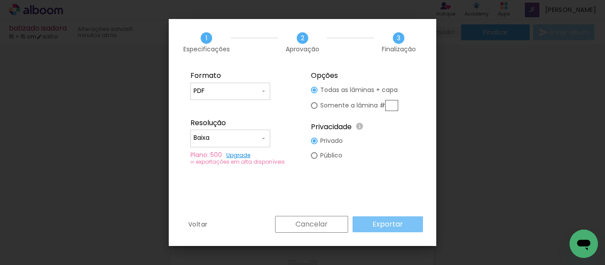
click at [0, 0] on slot "Exportar" at bounding box center [0, 0] width 0 height 0
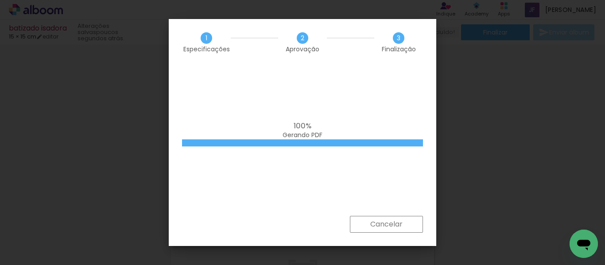
scroll to position [0, 1950]
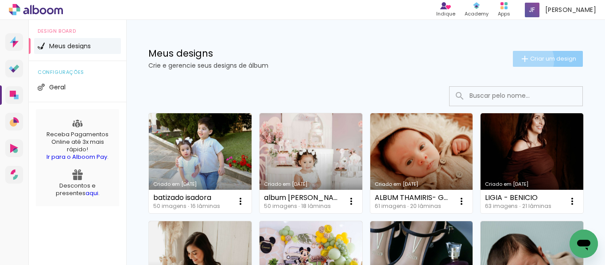
click at [520, 60] on iron-icon at bounding box center [524, 59] width 11 height 11
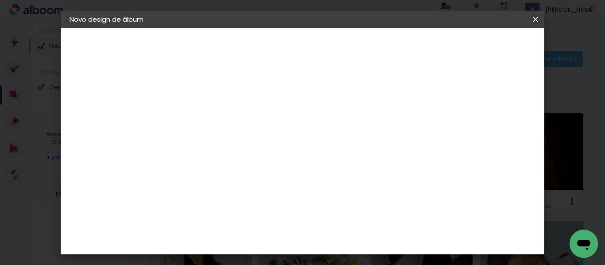
click at [214, 120] on input at bounding box center [214, 119] width 0 height 14
type input "[DEMOGRAPHIC_DATA] e [PERSON_NAME]"
type paper-input "[DEMOGRAPHIC_DATA] e [PERSON_NAME]"
click at [0, 0] on slot "Avançar" at bounding box center [0, 0] width 0 height 0
click at [379, 132] on paper-item "Tamanho Livre" at bounding box center [337, 134] width 85 height 19
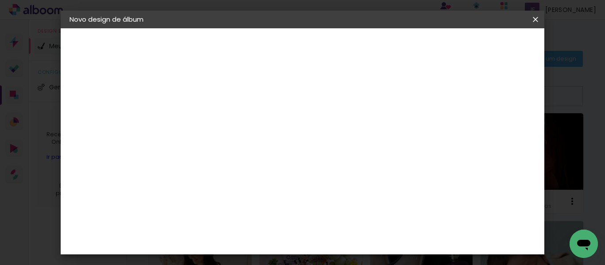
scroll to position [89, 0]
click at [380, 52] on paper-button "Avançar" at bounding box center [357, 46] width 43 height 15
click at [194, 141] on input "30" at bounding box center [186, 143] width 23 height 13
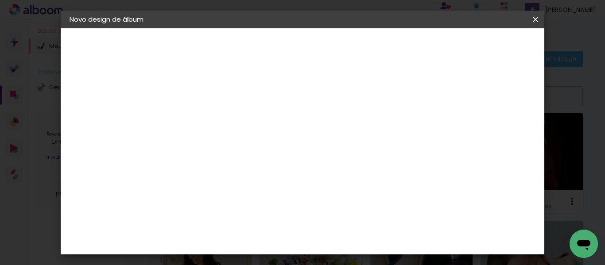
scroll to position [104, 0]
type input "15"
type paper-input "15"
click at [355, 237] on input "60" at bounding box center [351, 238] width 23 height 13
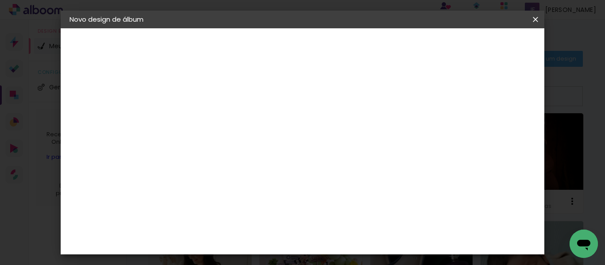
scroll to position [172, 0]
type input "30"
type paper-input "30"
click at [480, 47] on span "Iniciar design" at bounding box center [460, 47] width 40 height 6
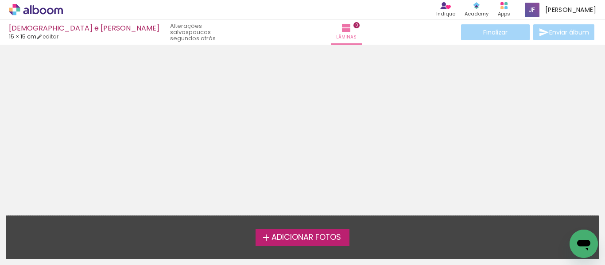
click at [340, 234] on span "Adicionar Fotos" at bounding box center [306, 238] width 70 height 8
click at [0, 0] on input "file" at bounding box center [0, 0] width 0 height 0
